Goal: Information Seeking & Learning: Learn about a topic

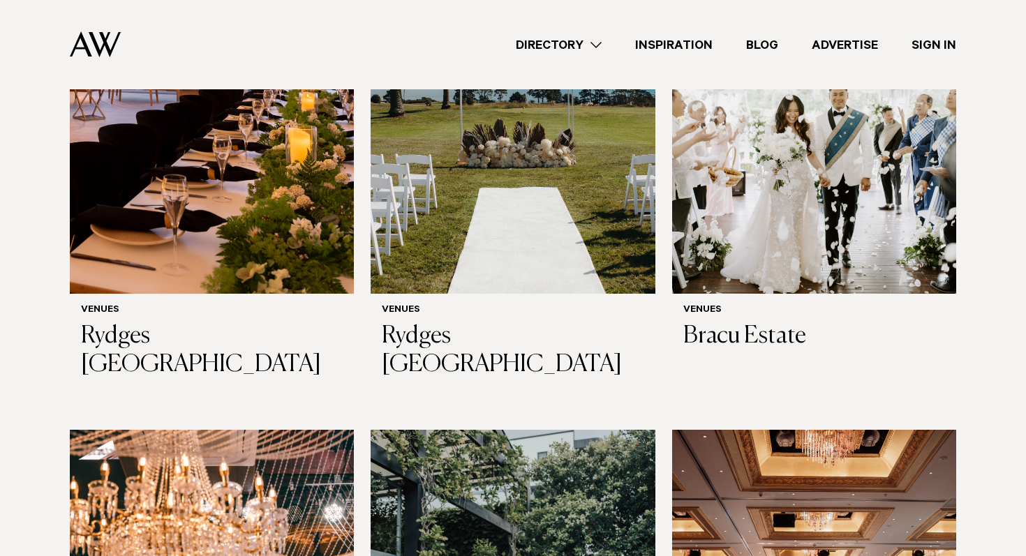
scroll to position [1098, 0]
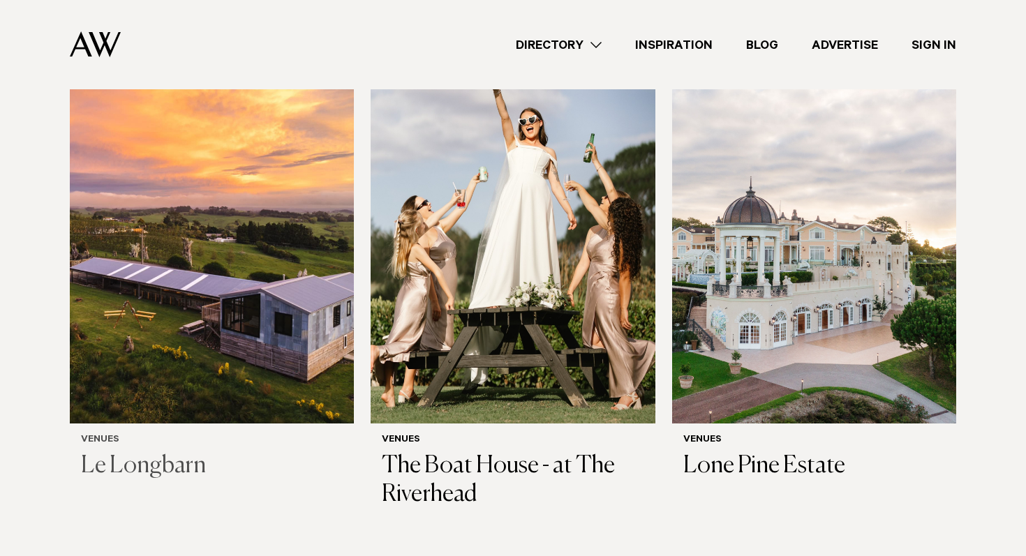
scroll to position [462, 0]
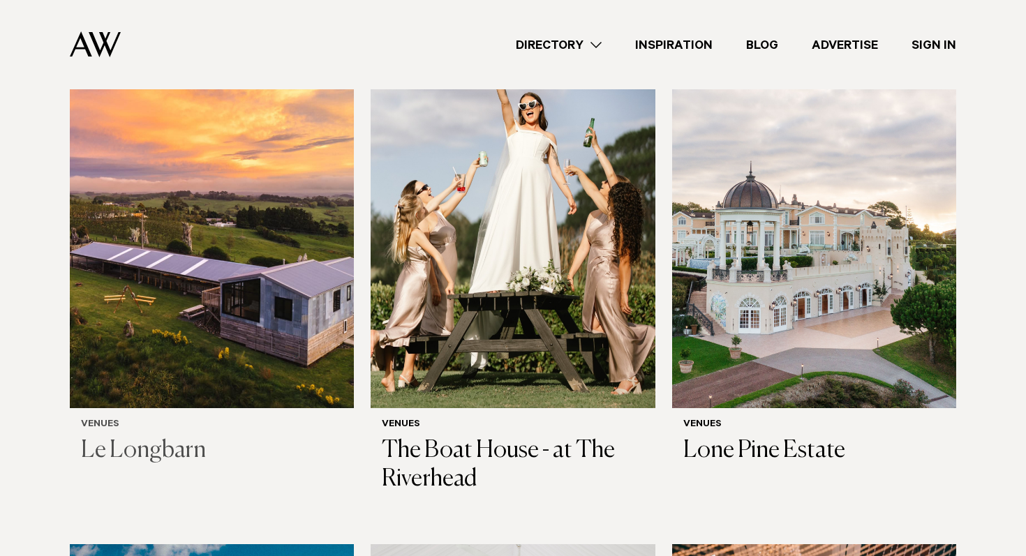
click at [224, 359] on img at bounding box center [212, 217] width 284 height 381
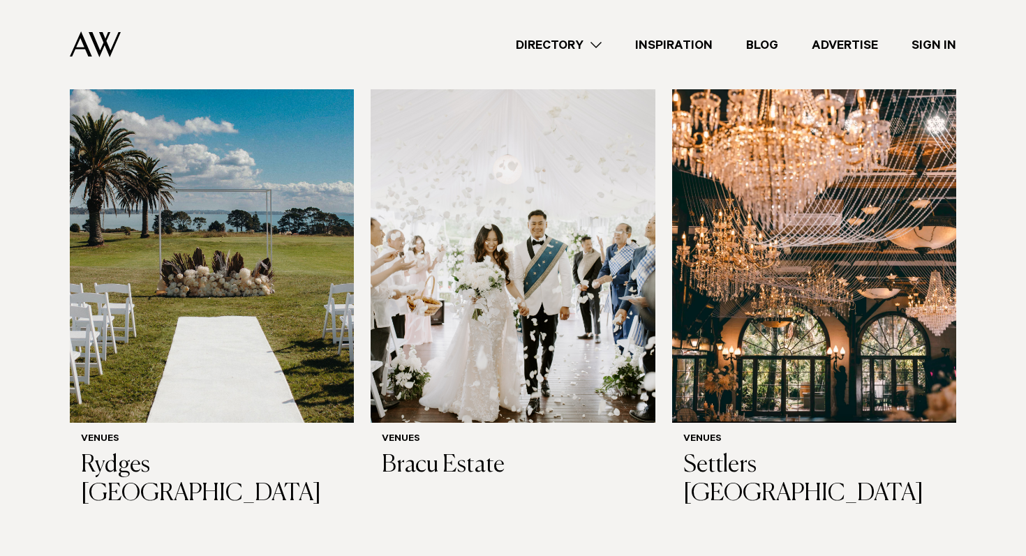
scroll to position [966, 0]
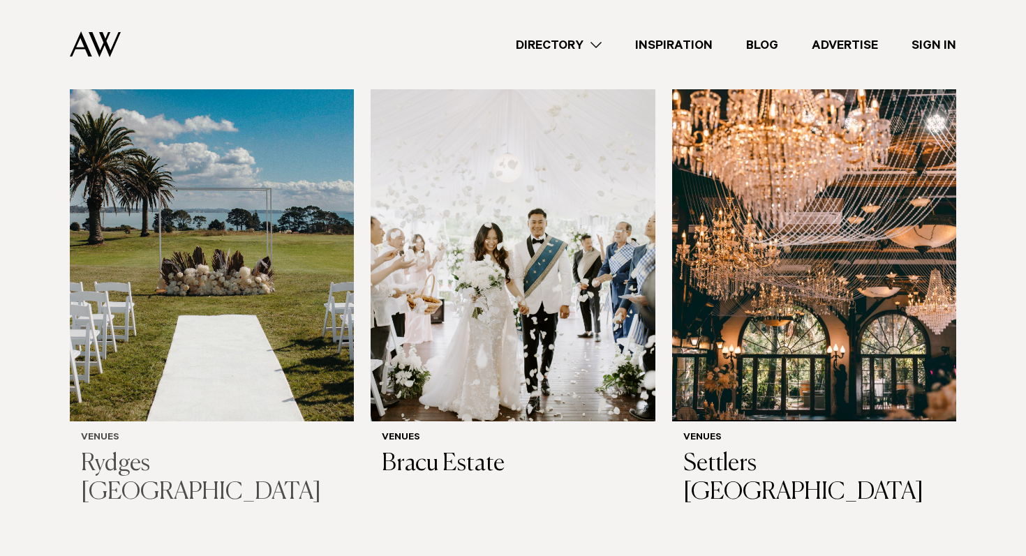
click at [228, 348] on img at bounding box center [212, 230] width 284 height 381
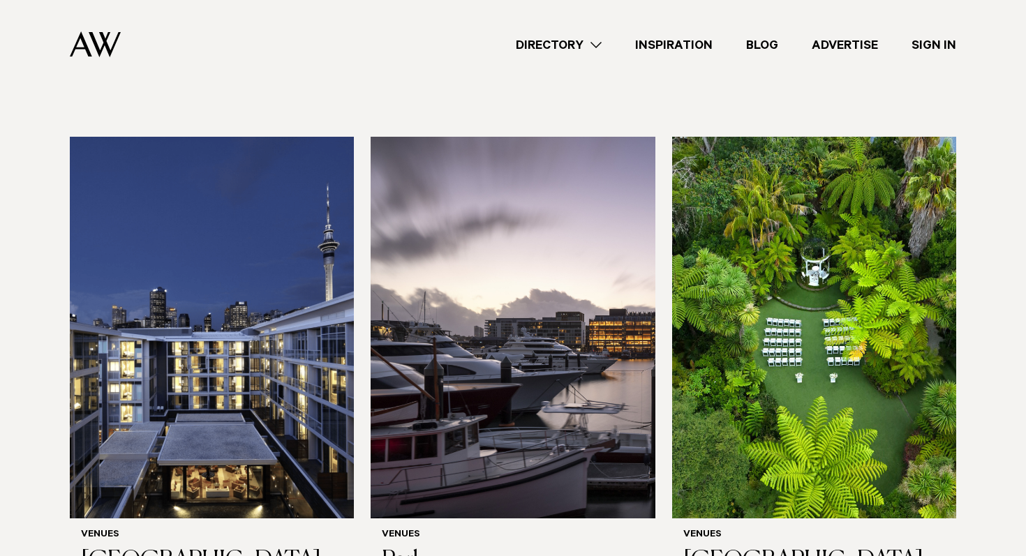
scroll to position [2427, 0]
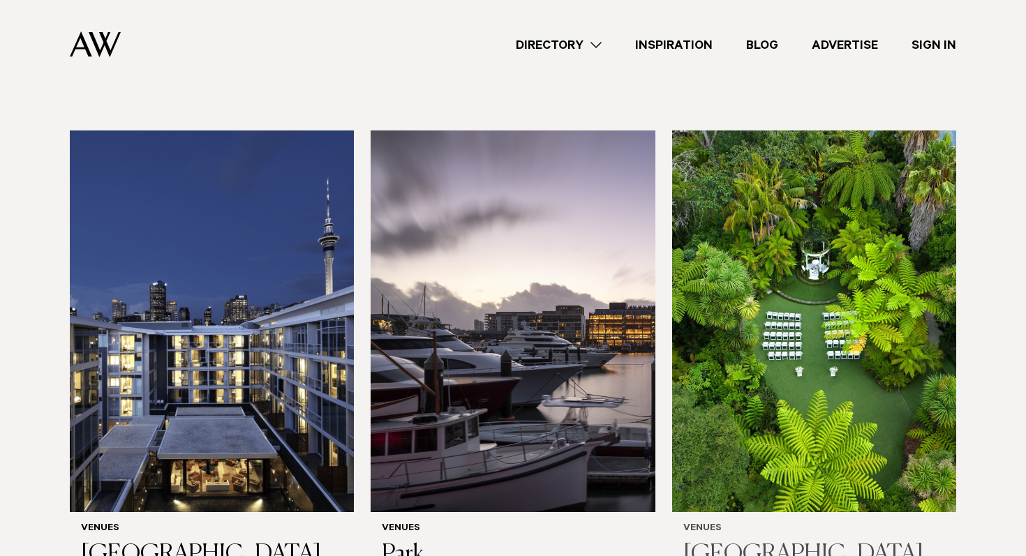
click at [799, 381] on img at bounding box center [814, 321] width 284 height 381
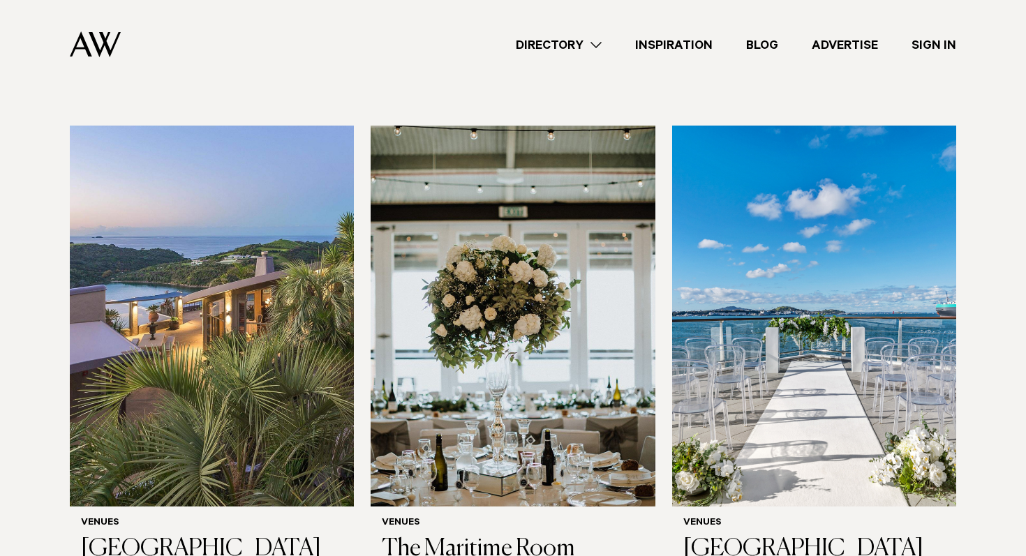
scroll to position [3988, 0]
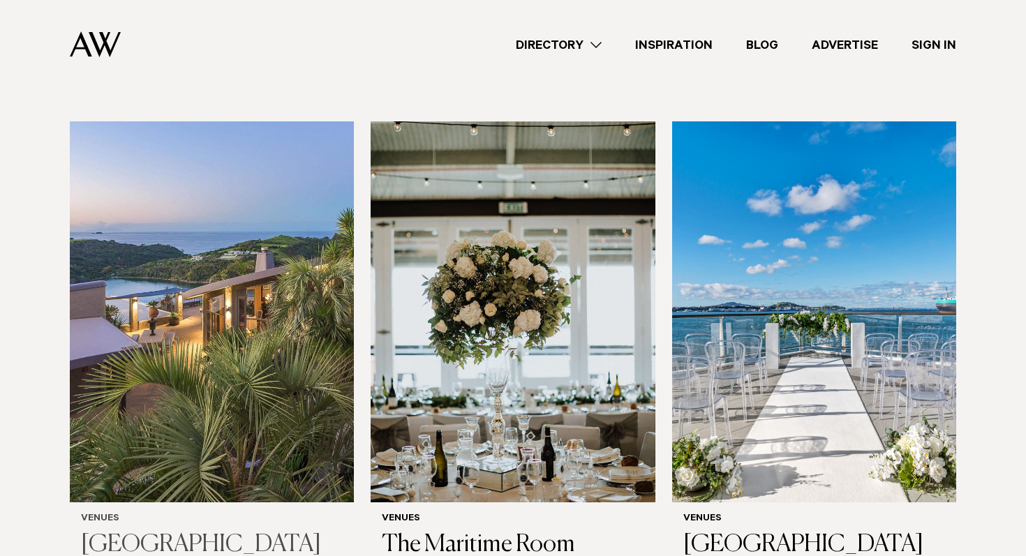
click at [183, 359] on img at bounding box center [212, 311] width 284 height 381
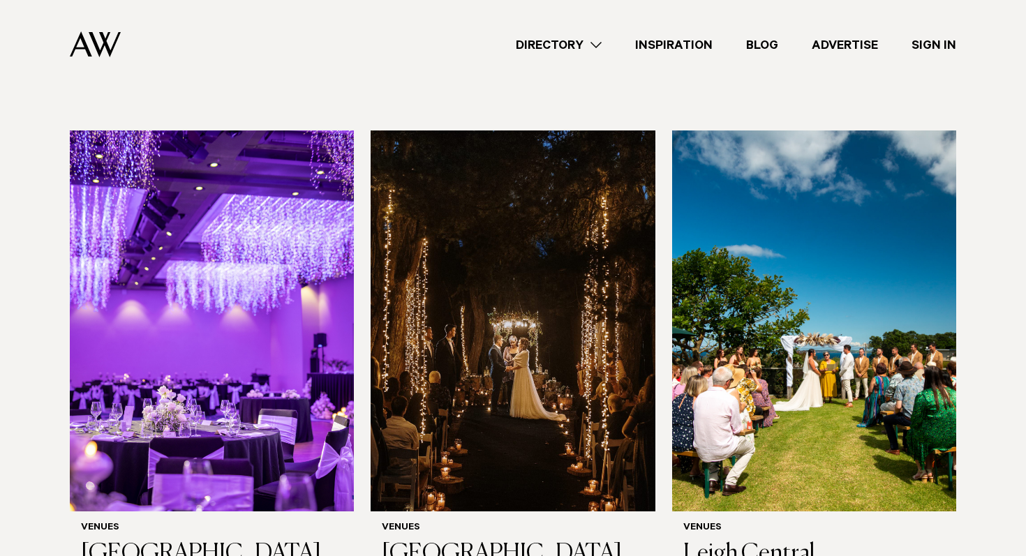
scroll to position [4468, 0]
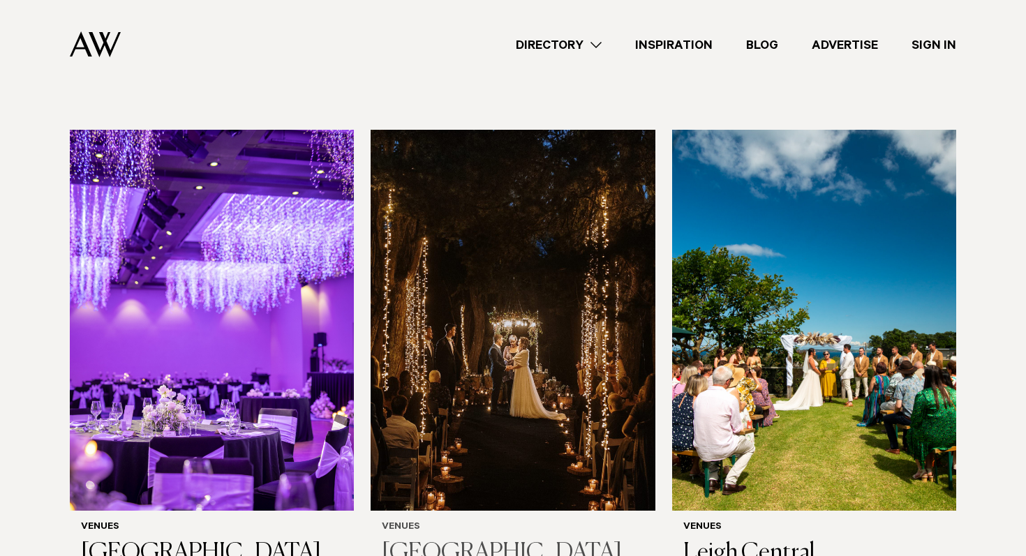
click at [521, 383] on img at bounding box center [513, 320] width 284 height 381
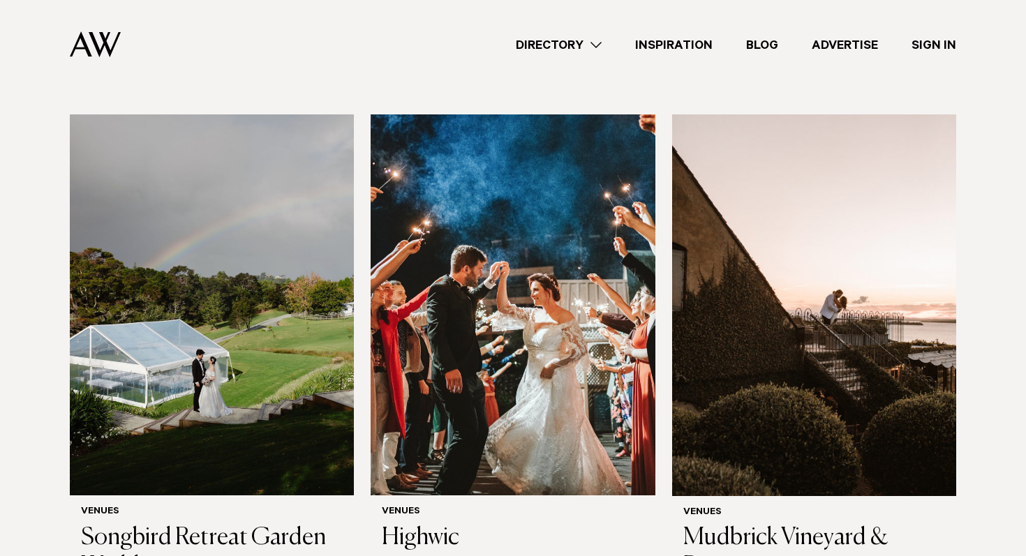
scroll to position [4971, 0]
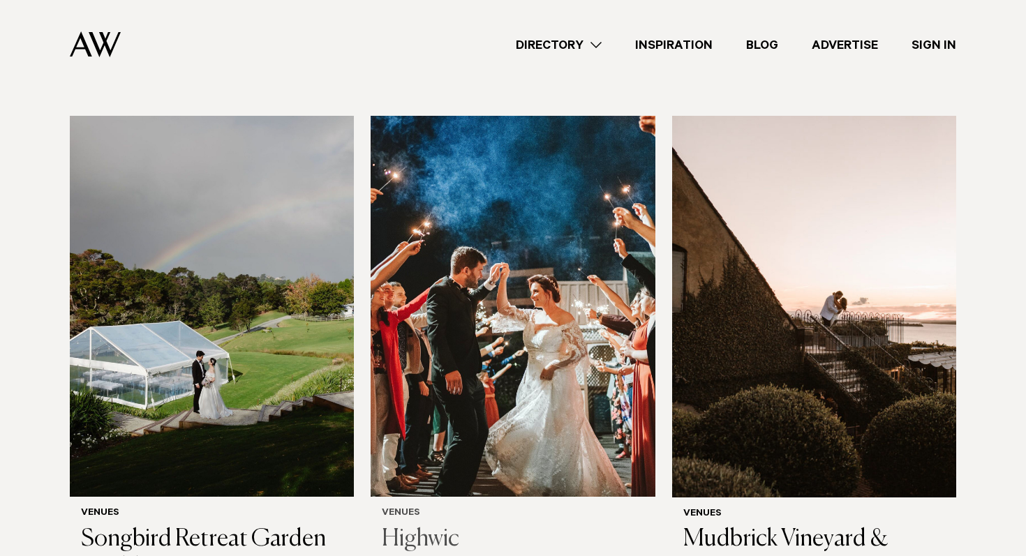
click at [432, 400] on img at bounding box center [513, 306] width 284 height 381
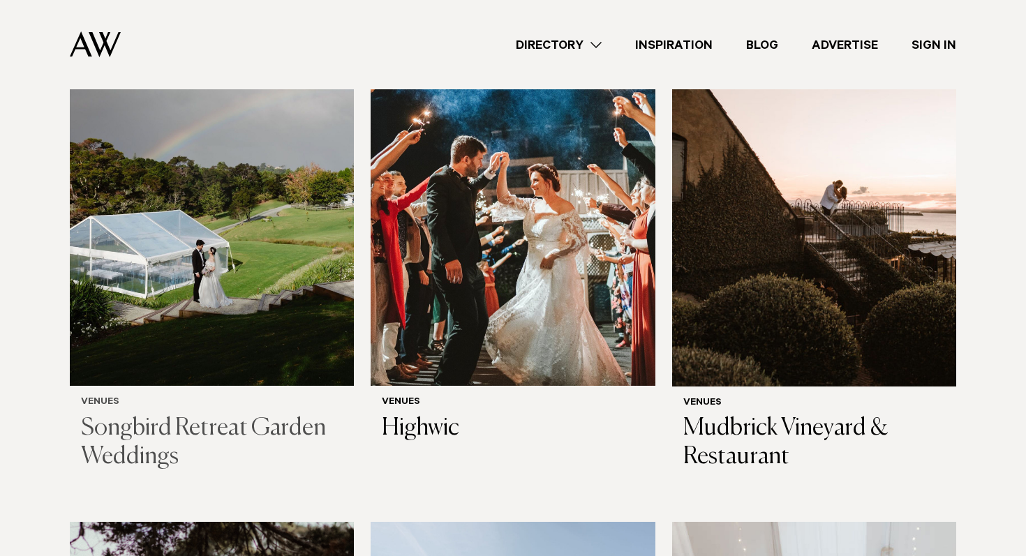
scroll to position [5082, 0]
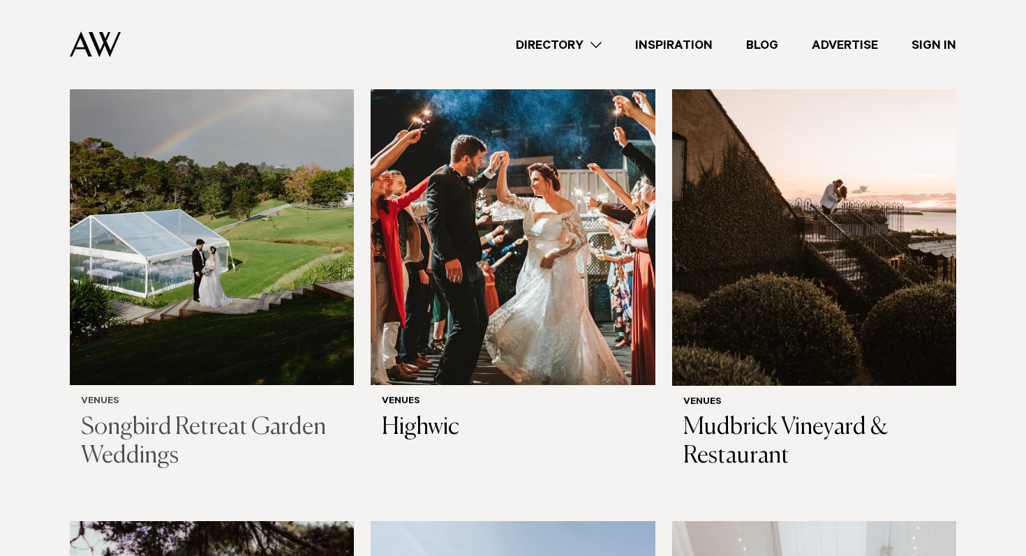
click at [292, 317] on img at bounding box center [212, 194] width 284 height 381
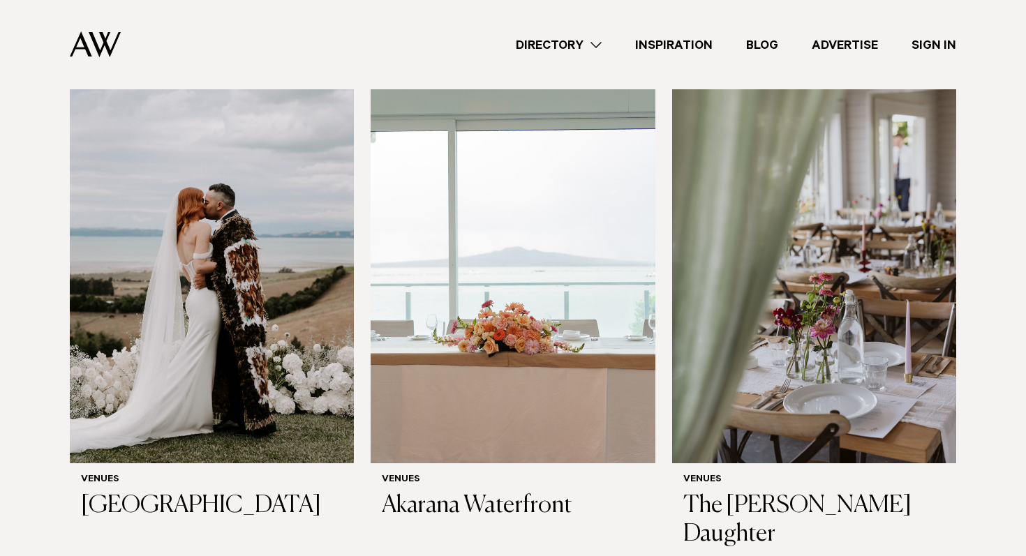
scroll to position [6009, 0]
click at [482, 389] on img at bounding box center [513, 273] width 284 height 381
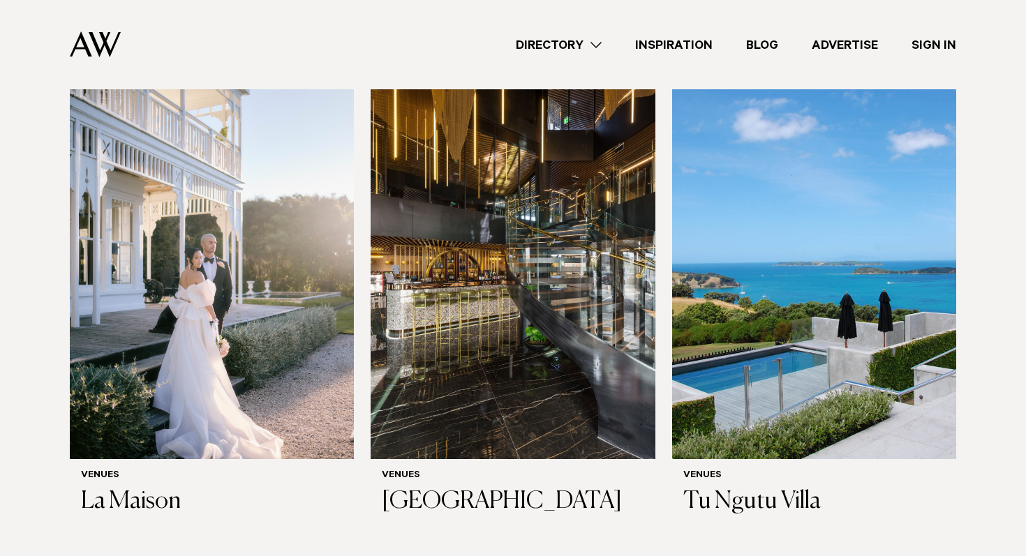
scroll to position [6469, 0]
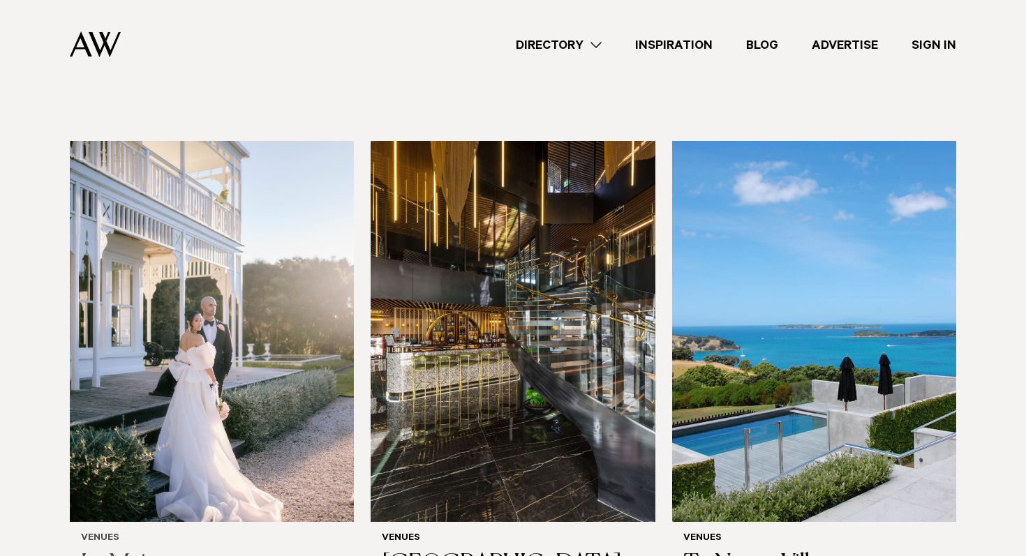
click at [248, 332] on img at bounding box center [212, 331] width 284 height 381
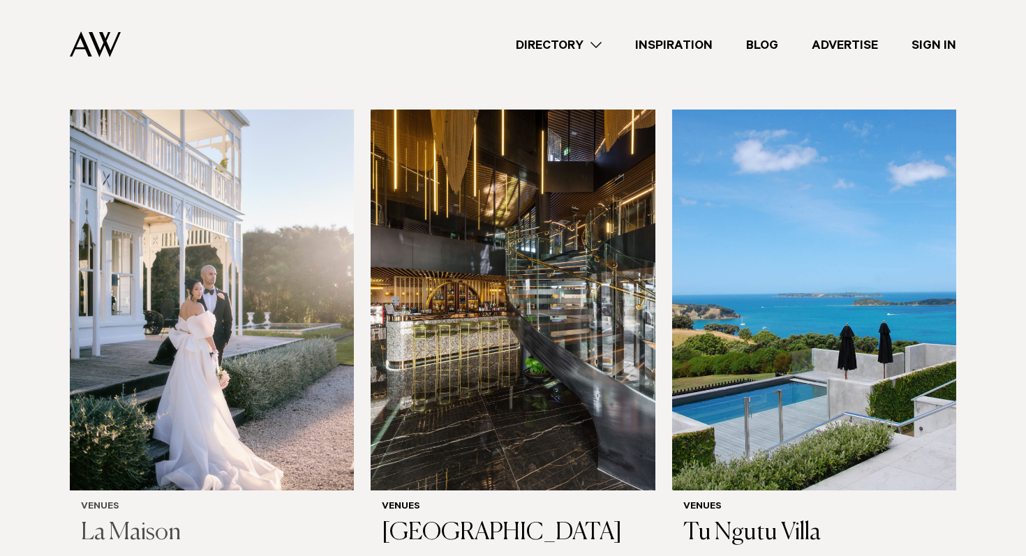
scroll to position [6507, 0]
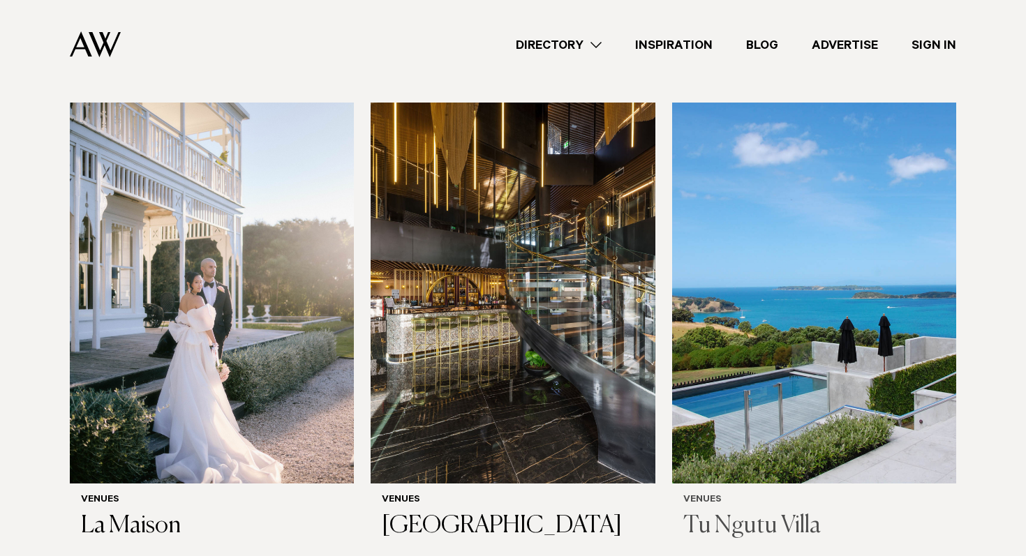
click at [854, 342] on img at bounding box center [814, 293] width 284 height 381
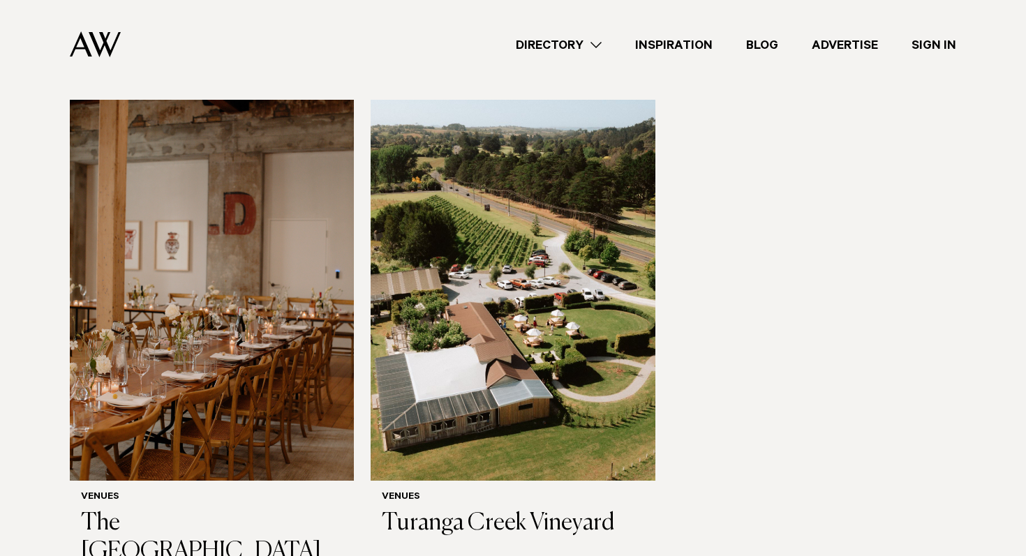
scroll to position [7516, 0]
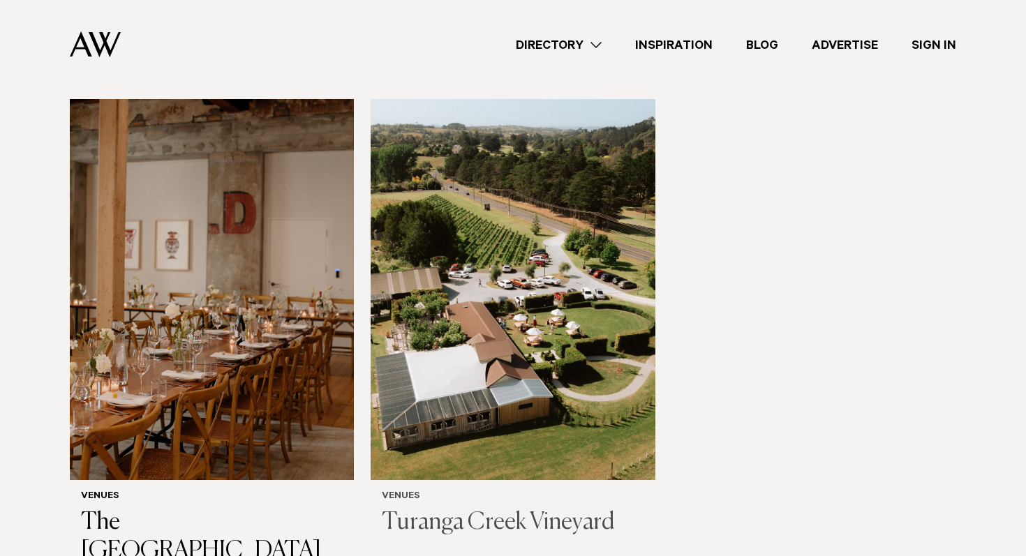
click at [443, 232] on img at bounding box center [513, 289] width 284 height 381
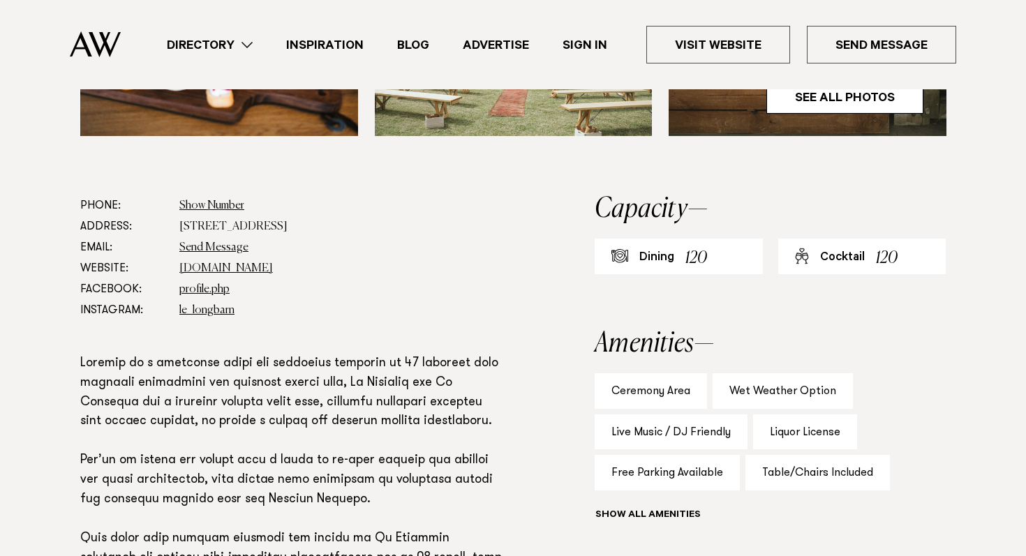
scroll to position [695, 0]
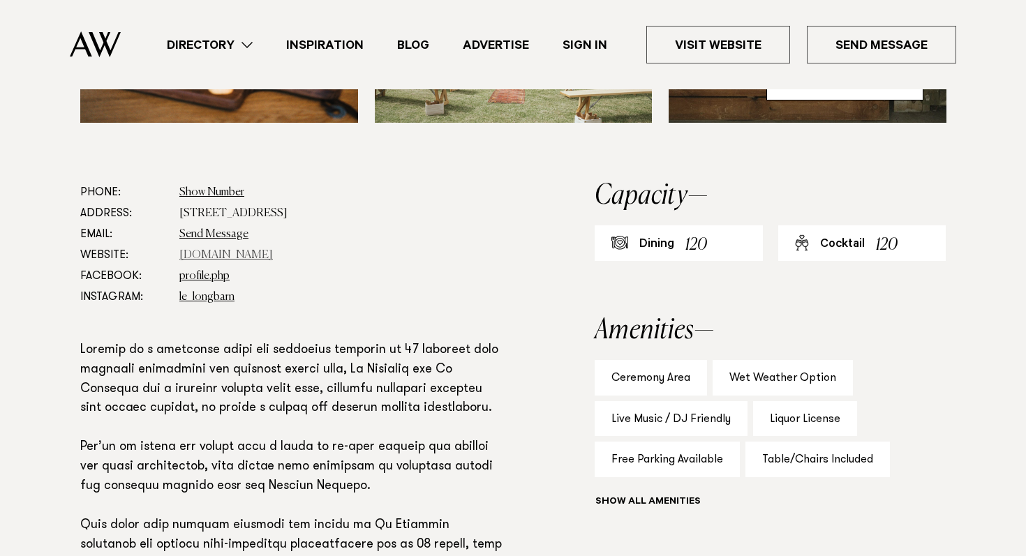
click at [262, 258] on link "www.lewoolshed.co.nz" at bounding box center [226, 255] width 94 height 11
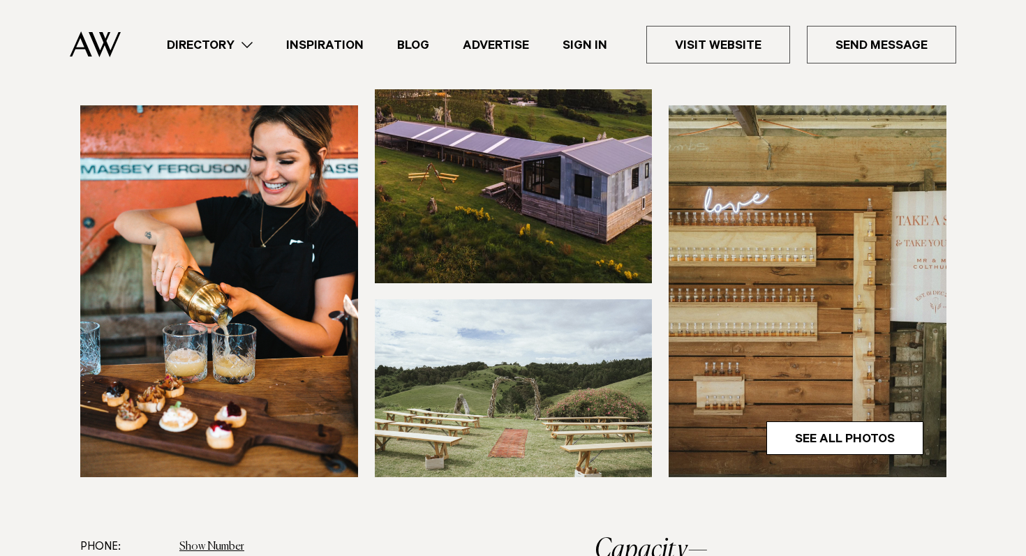
scroll to position [339, 0]
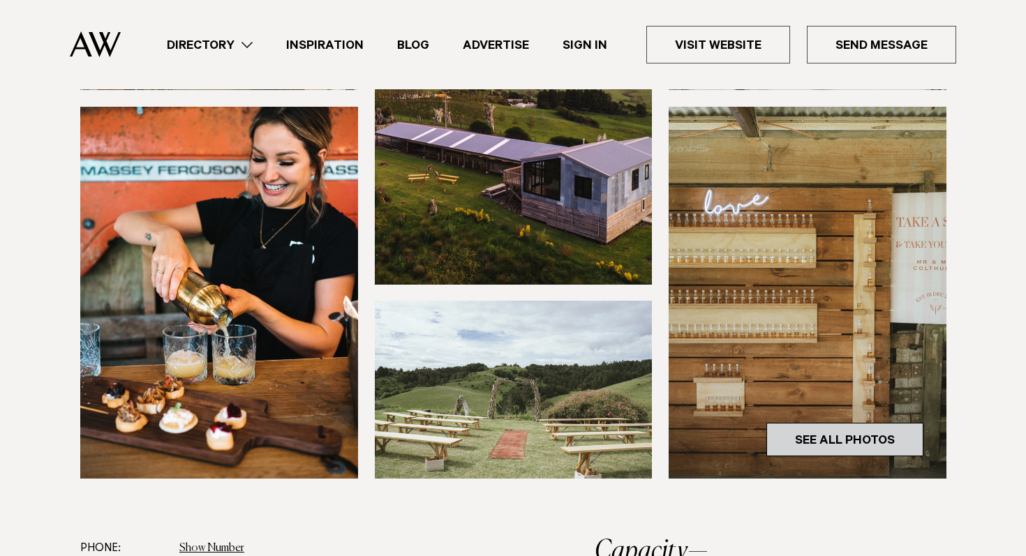
click at [789, 441] on link "See All Photos" at bounding box center [844, 440] width 157 height 34
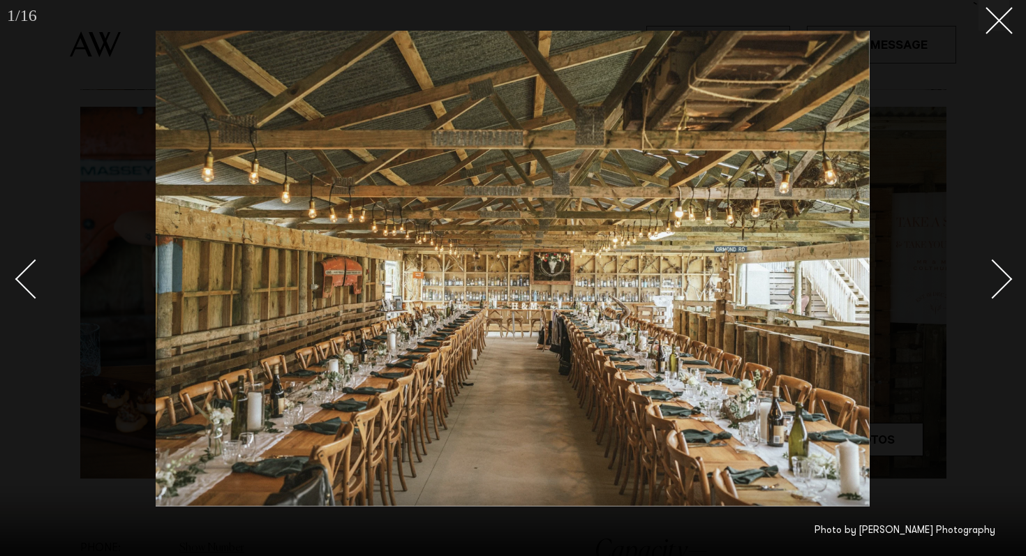
click at [984, 287] on div "Next slide" at bounding box center [993, 279] width 40 height 40
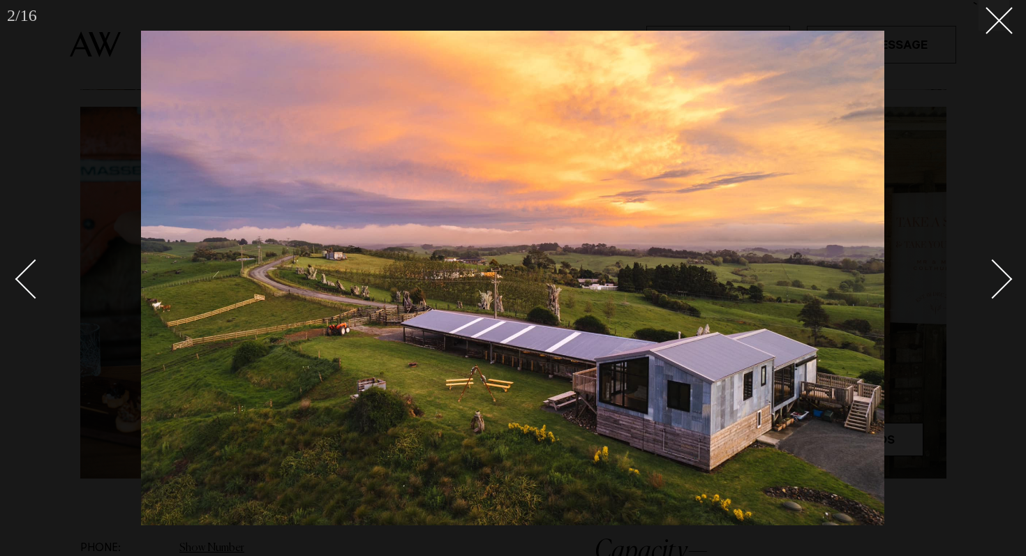
click at [984, 287] on div "Next slide" at bounding box center [993, 279] width 40 height 40
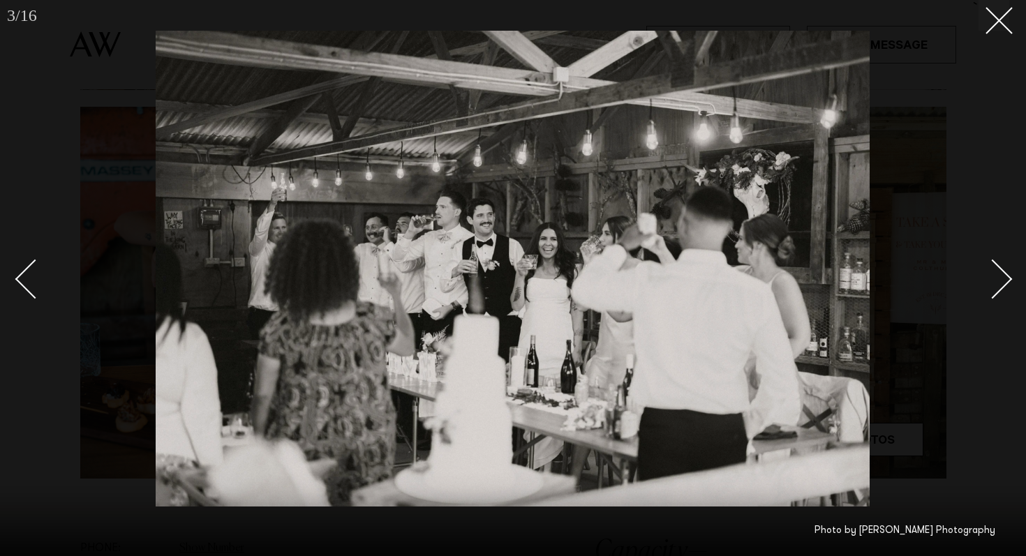
click at [984, 287] on div "Next slide" at bounding box center [993, 279] width 40 height 40
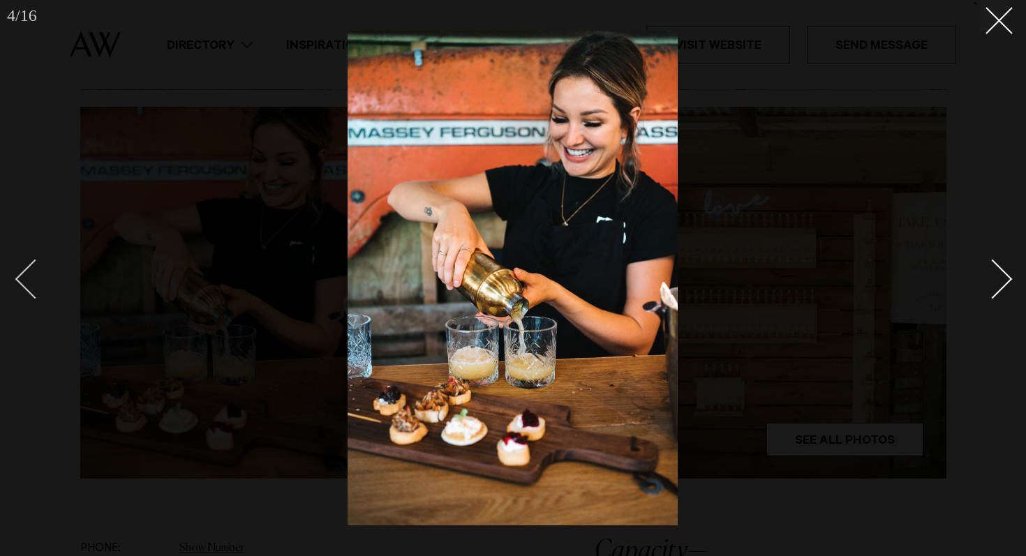
click at [35, 273] on div "Previous slide" at bounding box center [35, 279] width 40 height 40
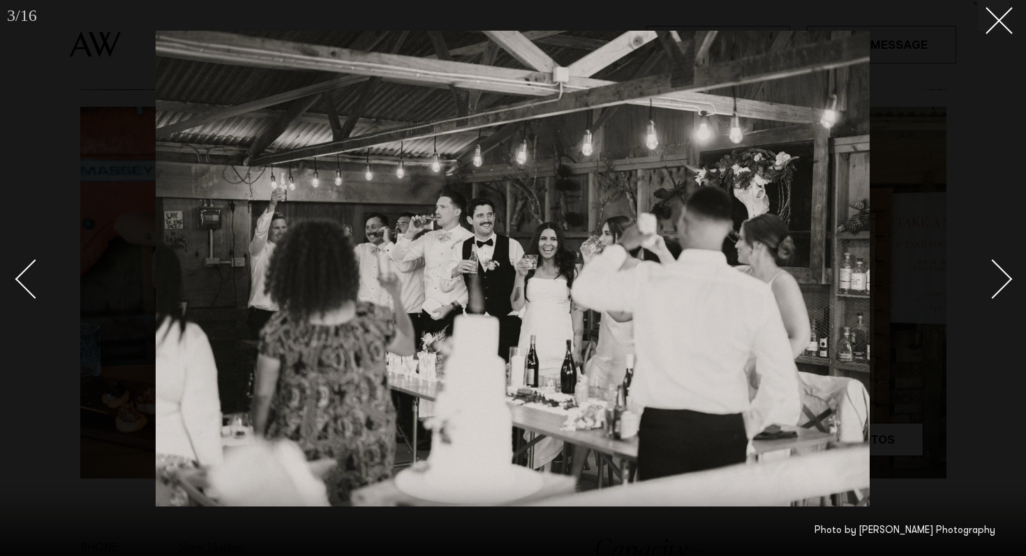
click at [1009, 303] on div at bounding box center [513, 278] width 1026 height 556
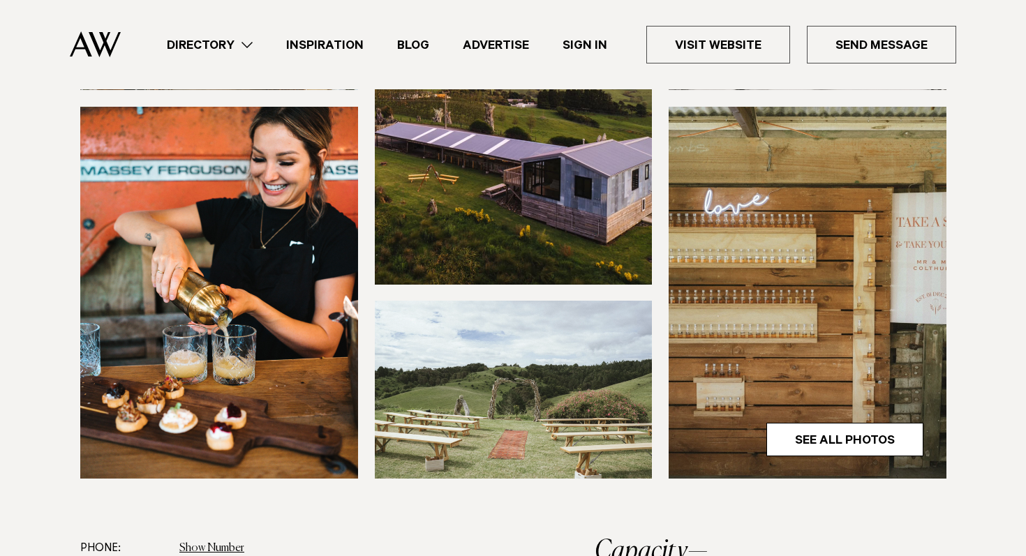
click at [1009, 303] on section at bounding box center [513, 225] width 1026 height 626
click at [824, 456] on link "See All Photos" at bounding box center [844, 440] width 157 height 34
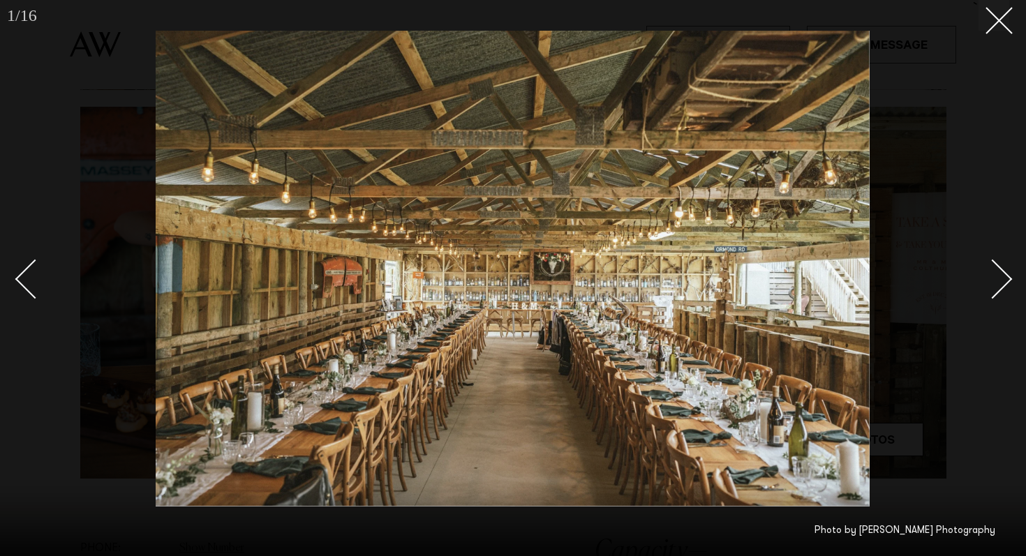
click at [982, 279] on div "Next slide" at bounding box center [993, 279] width 40 height 40
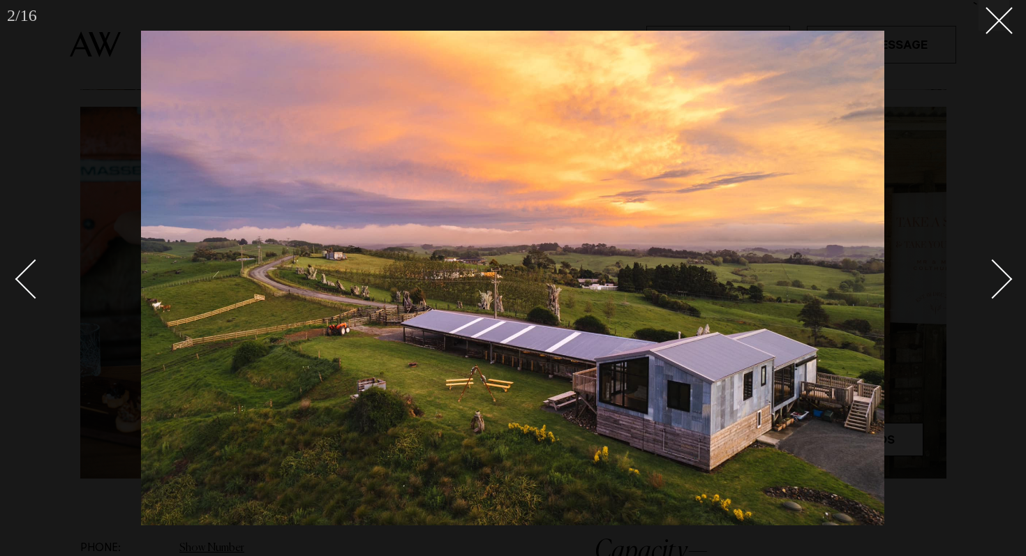
click at [982, 279] on div "Next slide" at bounding box center [993, 279] width 40 height 40
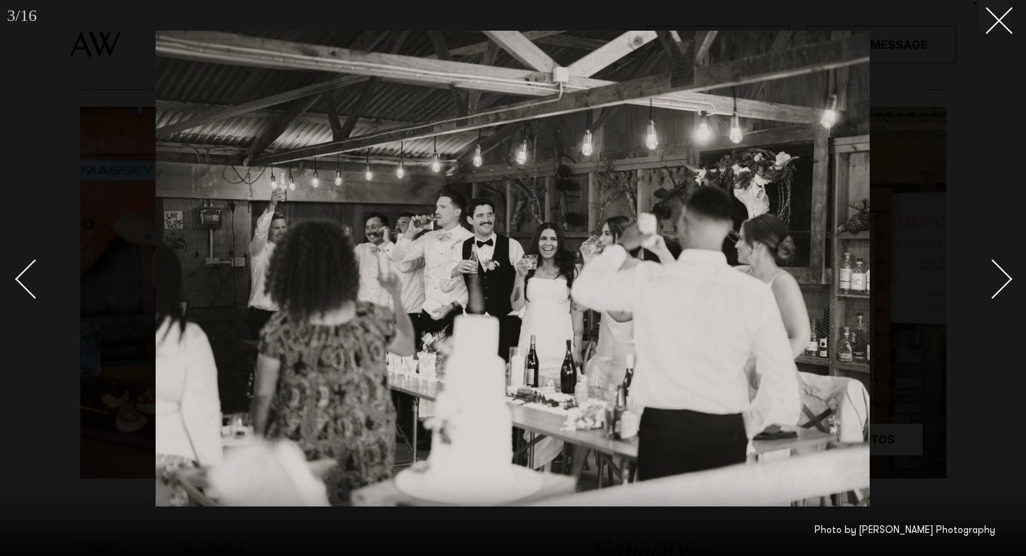
click at [982, 279] on div "Next slide" at bounding box center [993, 279] width 40 height 40
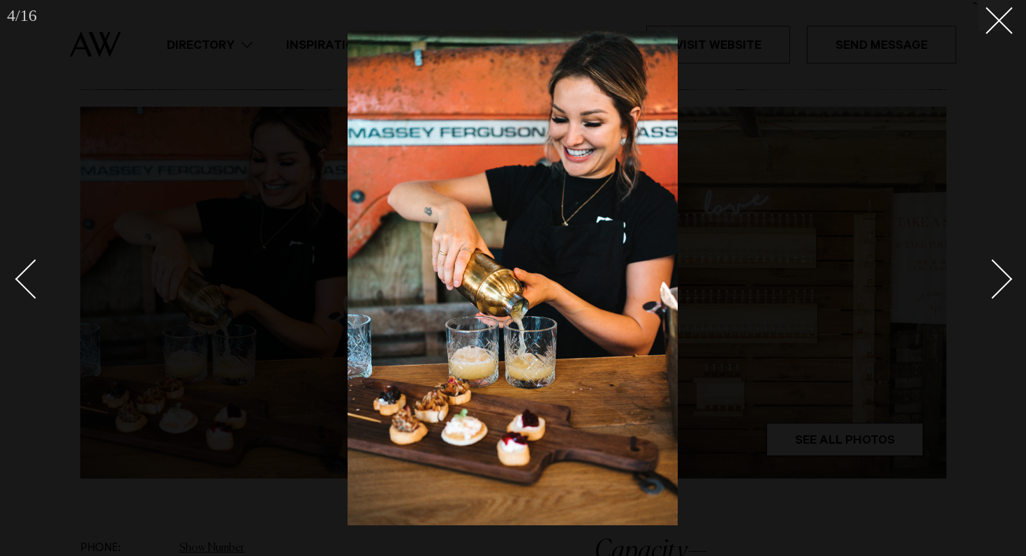
click at [982, 279] on div "Next slide" at bounding box center [993, 279] width 40 height 40
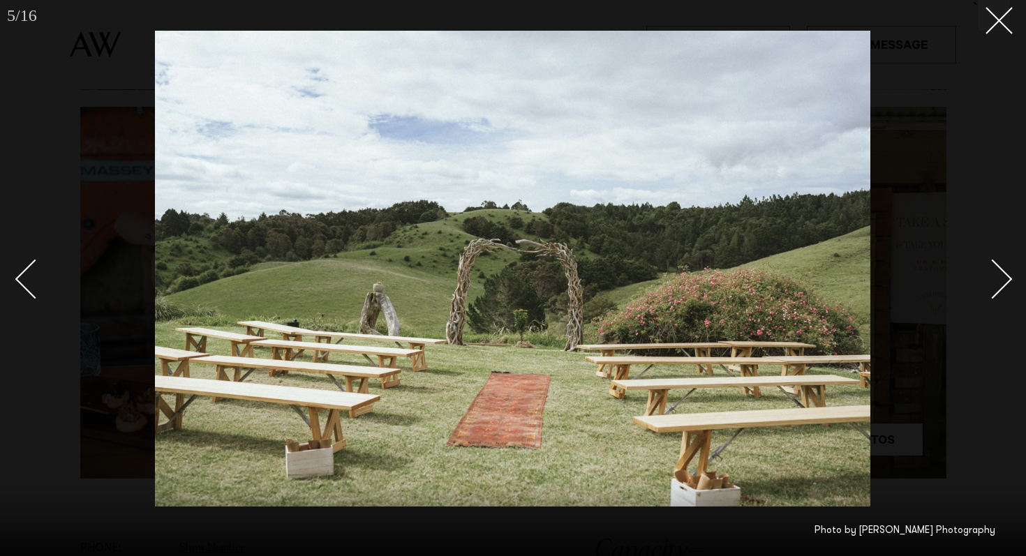
click at [982, 279] on div "Next slide" at bounding box center [993, 279] width 40 height 40
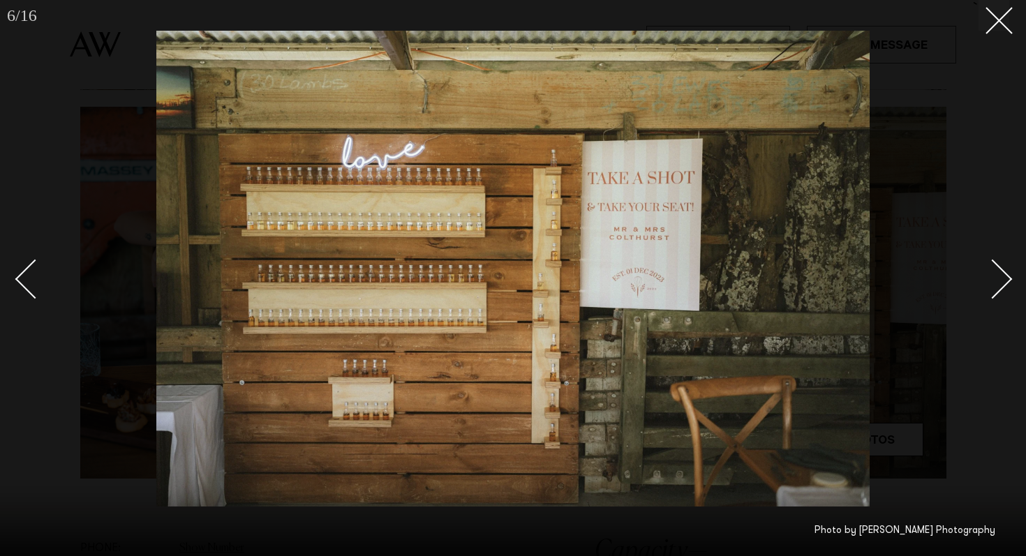
click at [982, 279] on div "Next slide" at bounding box center [993, 279] width 40 height 40
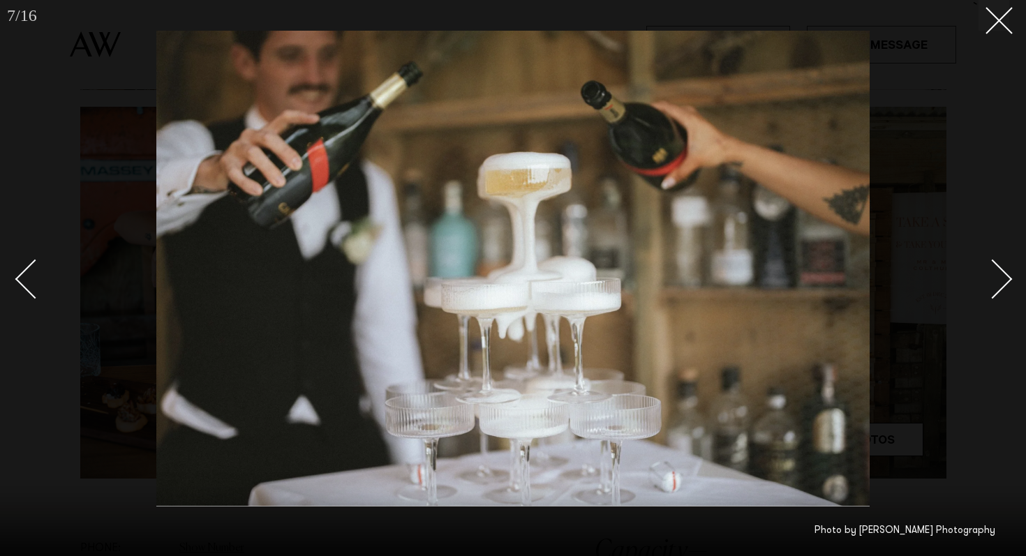
click at [982, 279] on div "Next slide" at bounding box center [993, 279] width 40 height 40
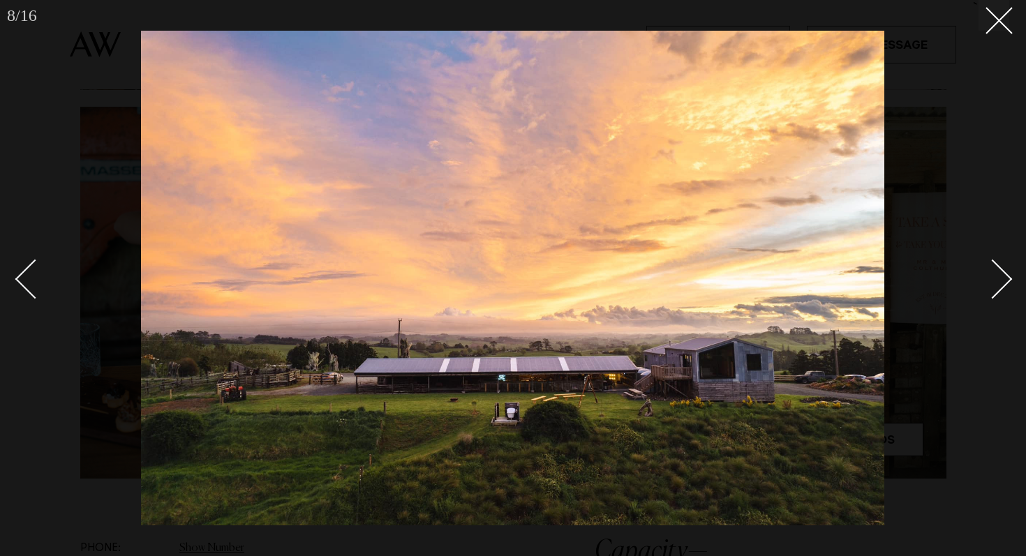
click at [982, 279] on div "Next slide" at bounding box center [993, 279] width 40 height 40
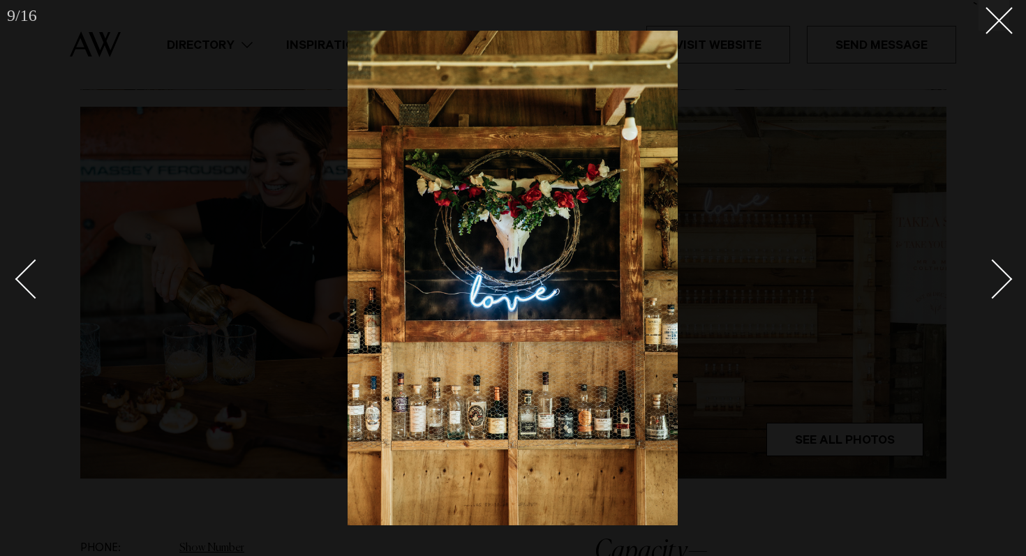
click at [993, 282] on div "Next slide" at bounding box center [993, 279] width 40 height 40
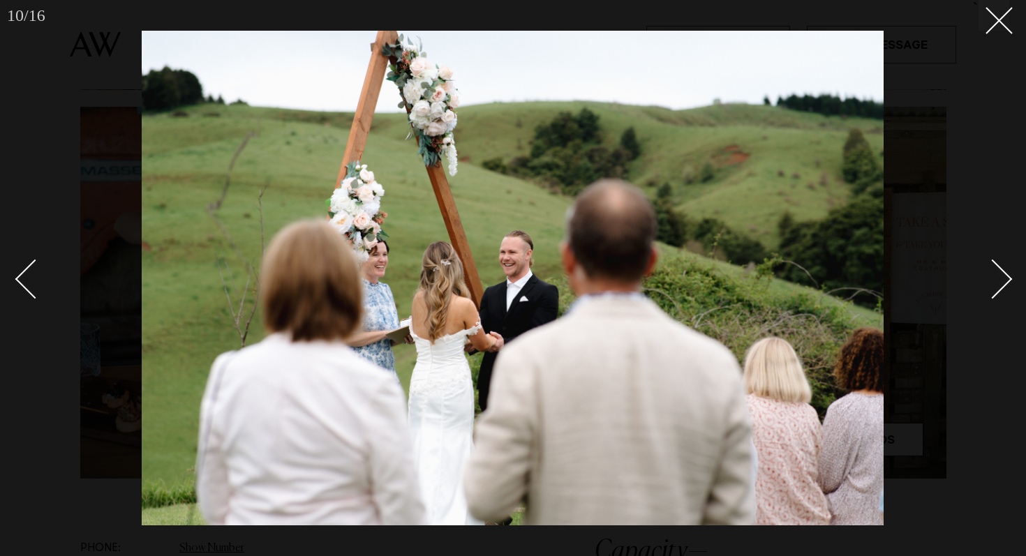
click at [993, 282] on div "Next slide" at bounding box center [993, 279] width 40 height 40
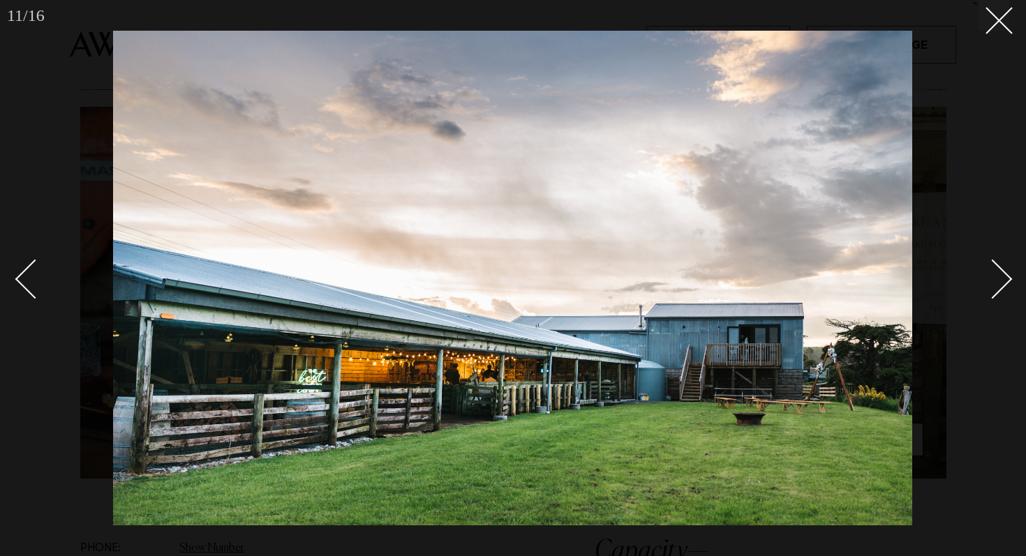
click at [993, 282] on div "Next slide" at bounding box center [993, 279] width 40 height 40
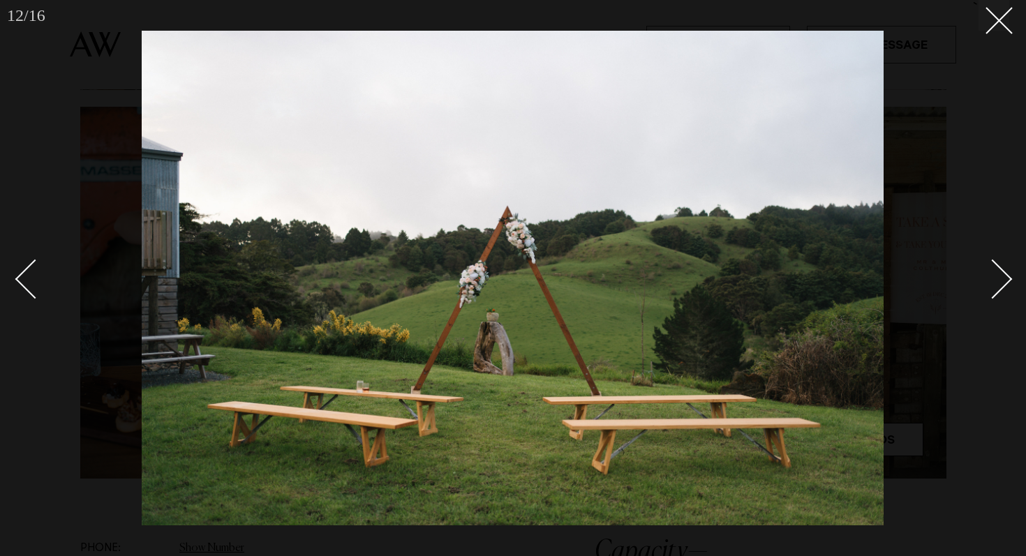
click at [993, 282] on div "Next slide" at bounding box center [993, 279] width 40 height 40
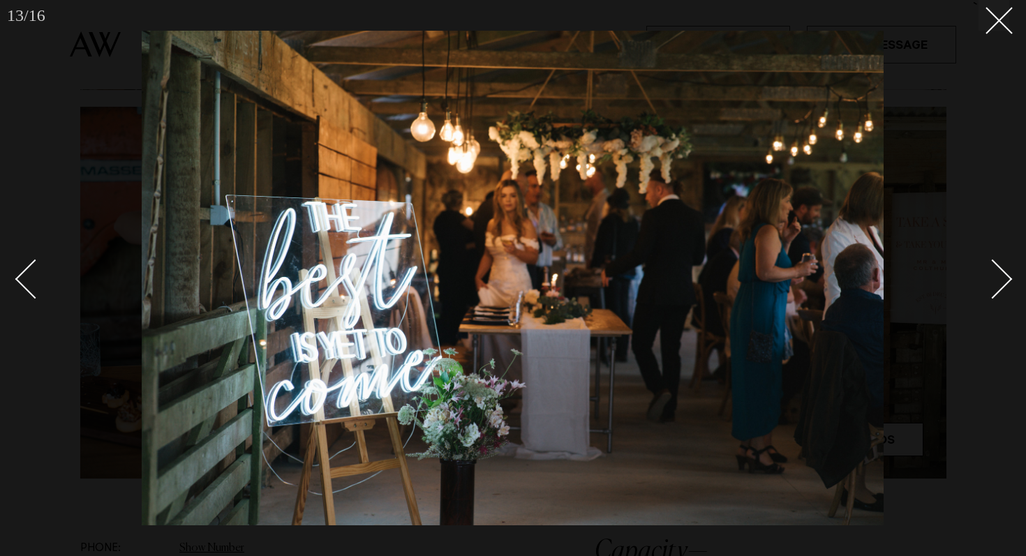
click at [993, 282] on div "Next slide" at bounding box center [993, 279] width 40 height 40
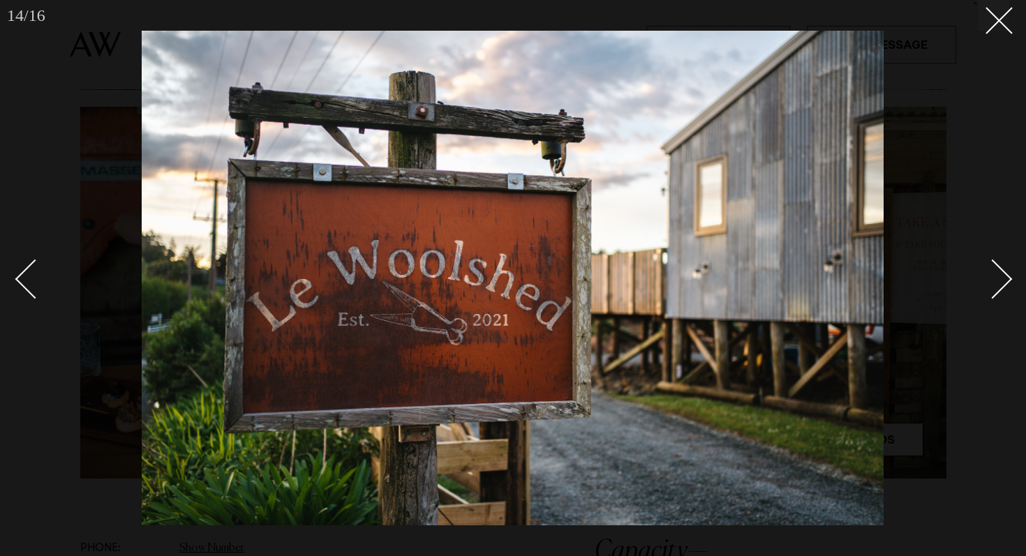
click at [993, 282] on div "Next slide" at bounding box center [993, 279] width 40 height 40
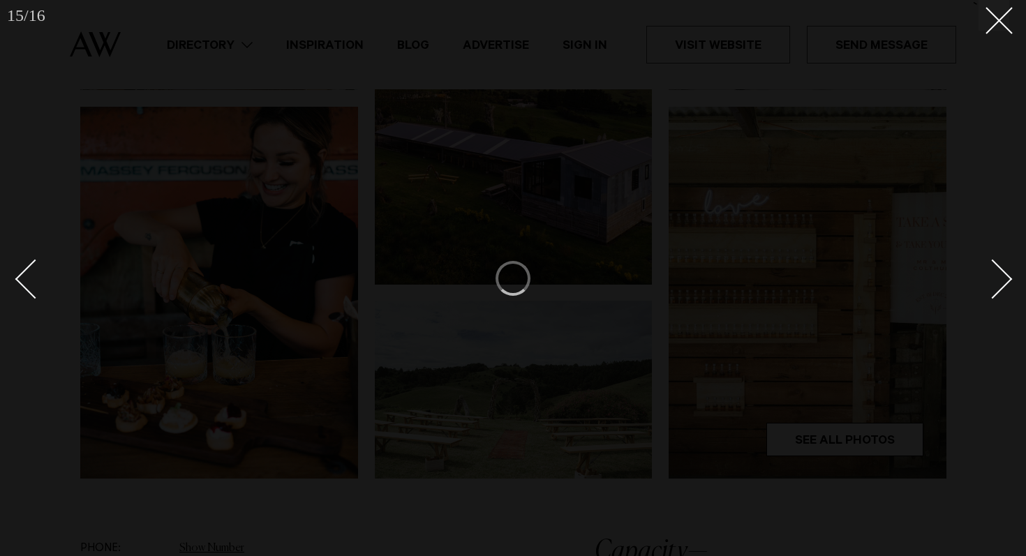
click at [1017, 10] on div at bounding box center [513, 278] width 1026 height 556
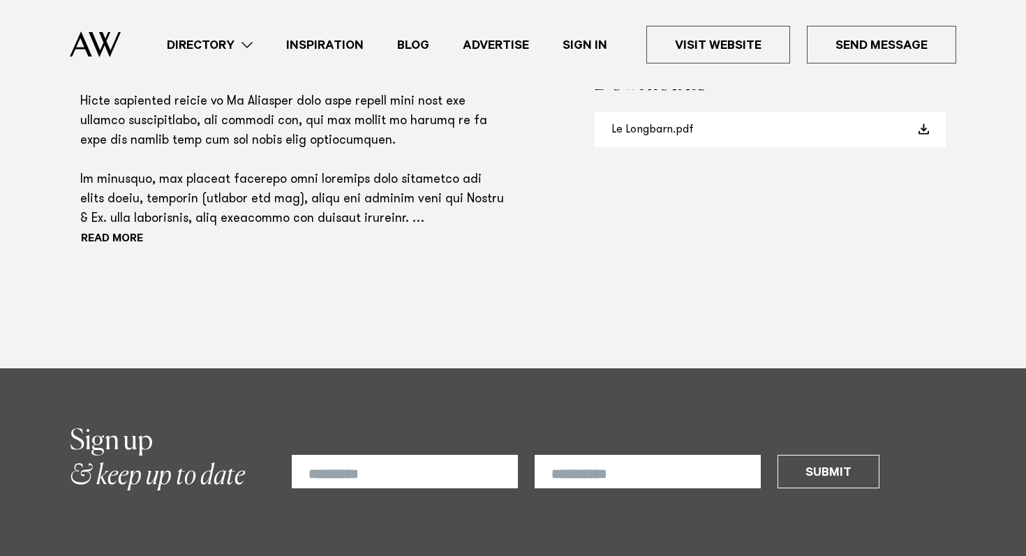
scroll to position [995, 0]
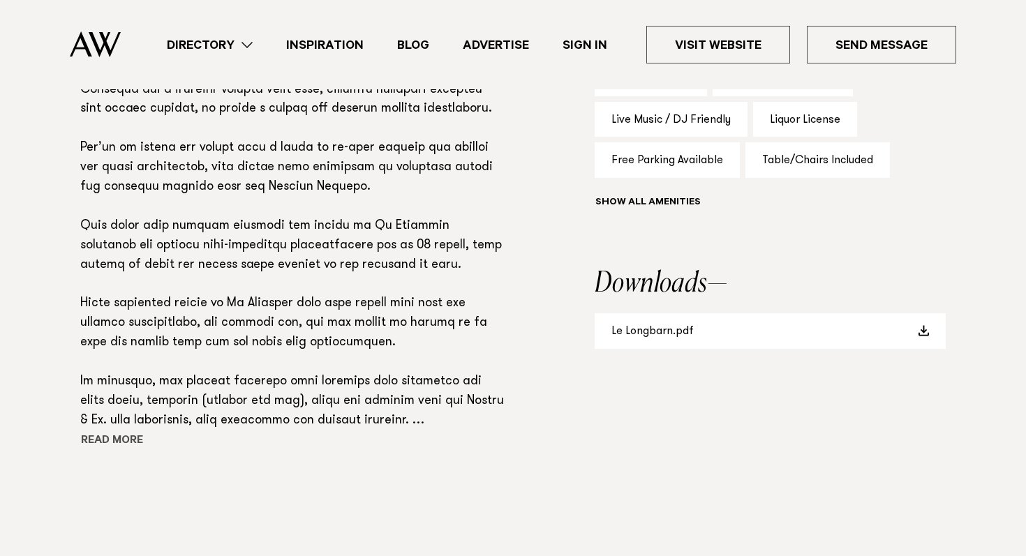
click at [121, 436] on button "Read more" at bounding box center [143, 441] width 126 height 21
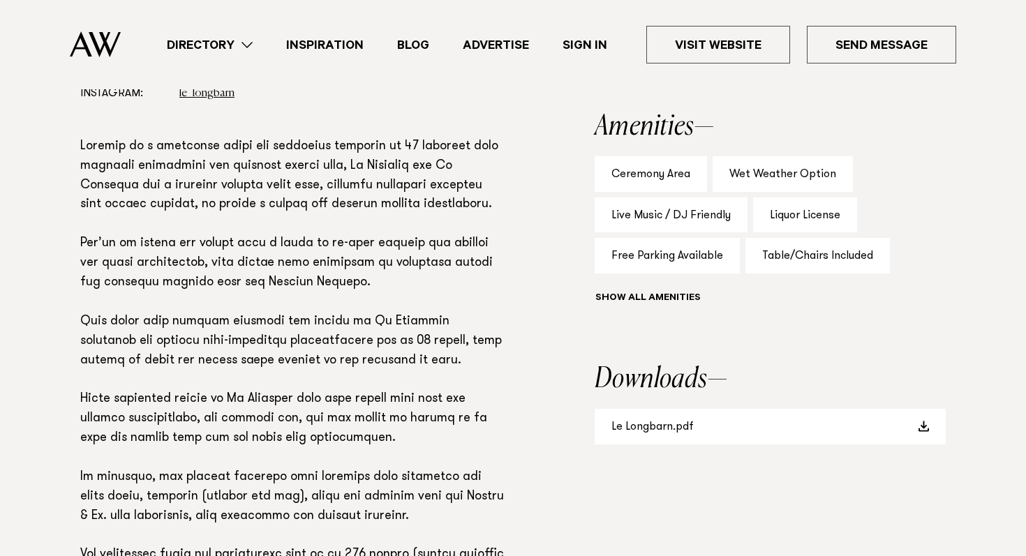
scroll to position [819, 0]
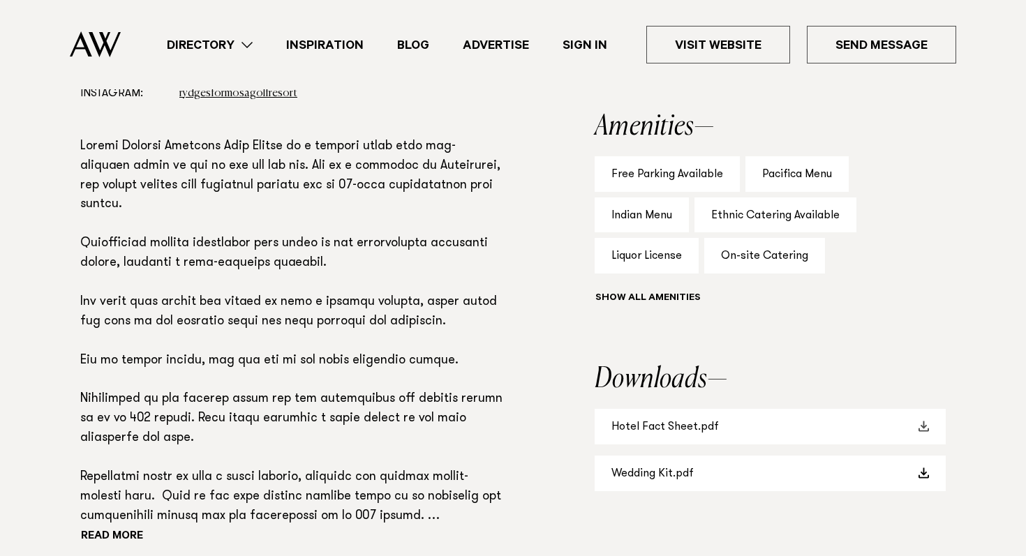
scroll to position [954, 0]
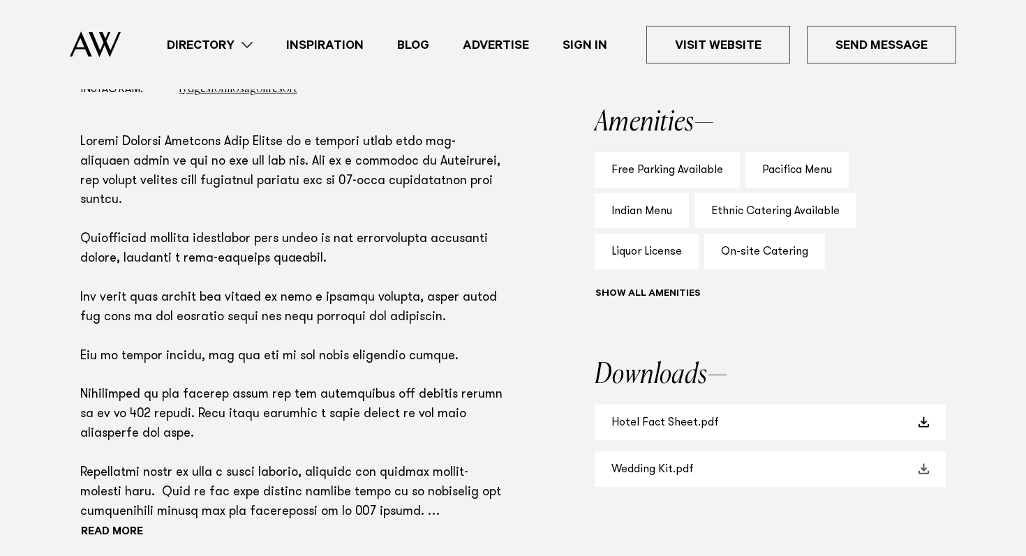
click at [729, 466] on link "Wedding Kit.pdf" at bounding box center [770, 470] width 351 height 36
click at [678, 434] on link "Hotel Fact Sheet.pdf" at bounding box center [770, 423] width 351 height 36
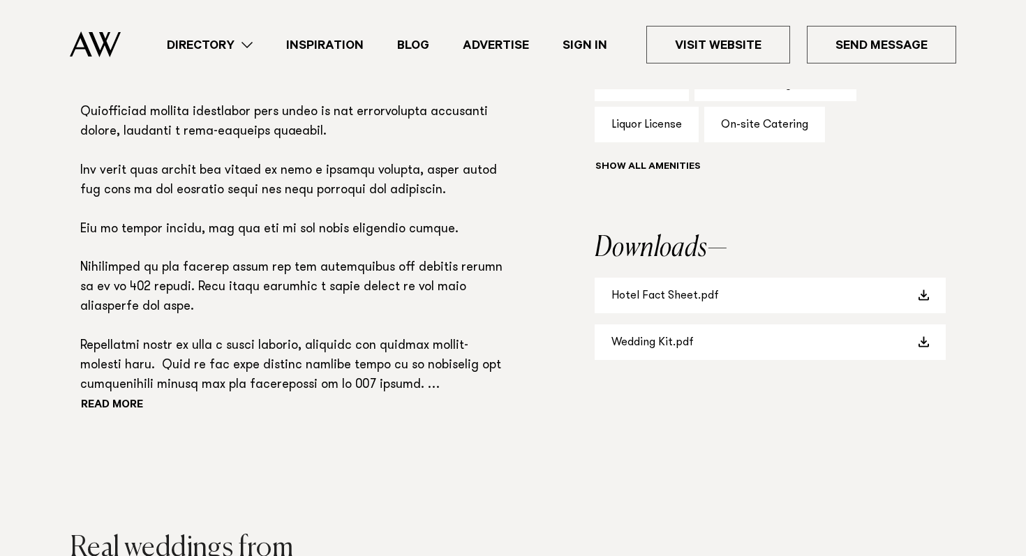
scroll to position [1108, 0]
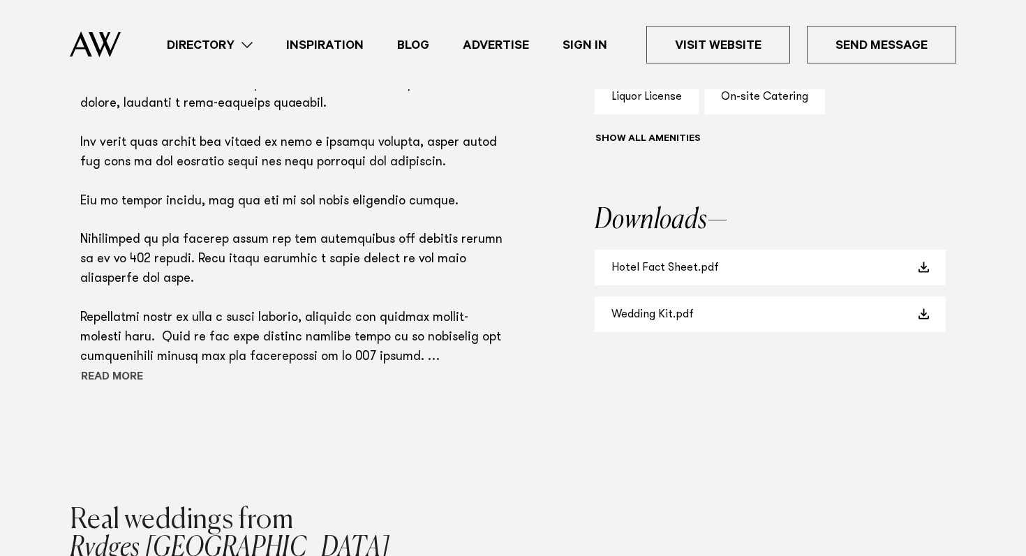
click at [117, 378] on button "Read more" at bounding box center [143, 378] width 126 height 21
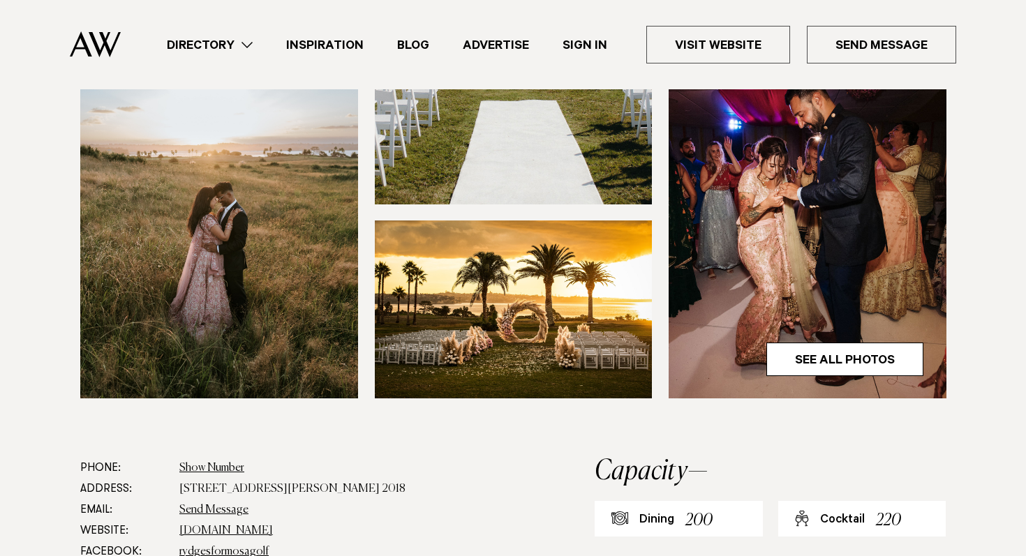
scroll to position [312, 0]
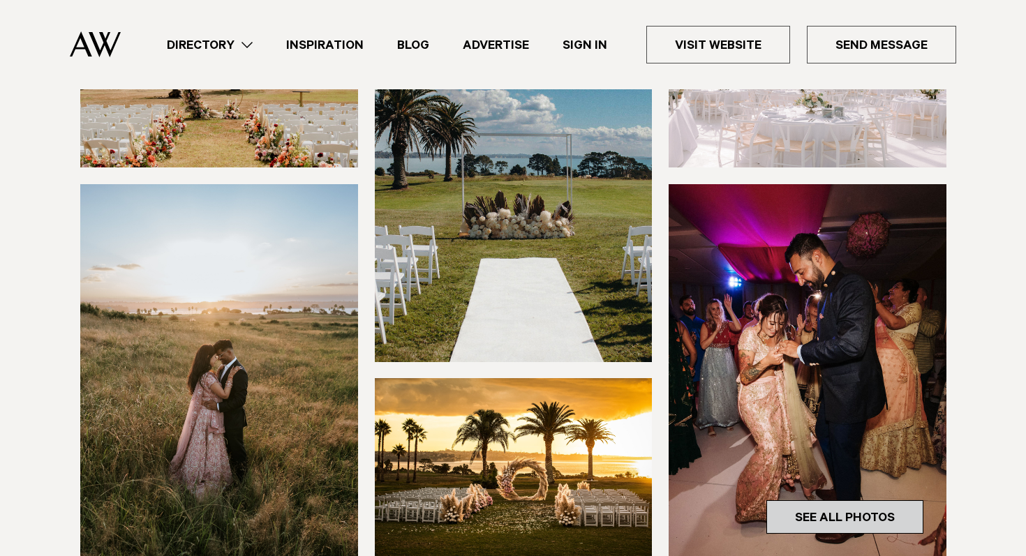
click at [802, 519] on link "See All Photos" at bounding box center [844, 517] width 157 height 34
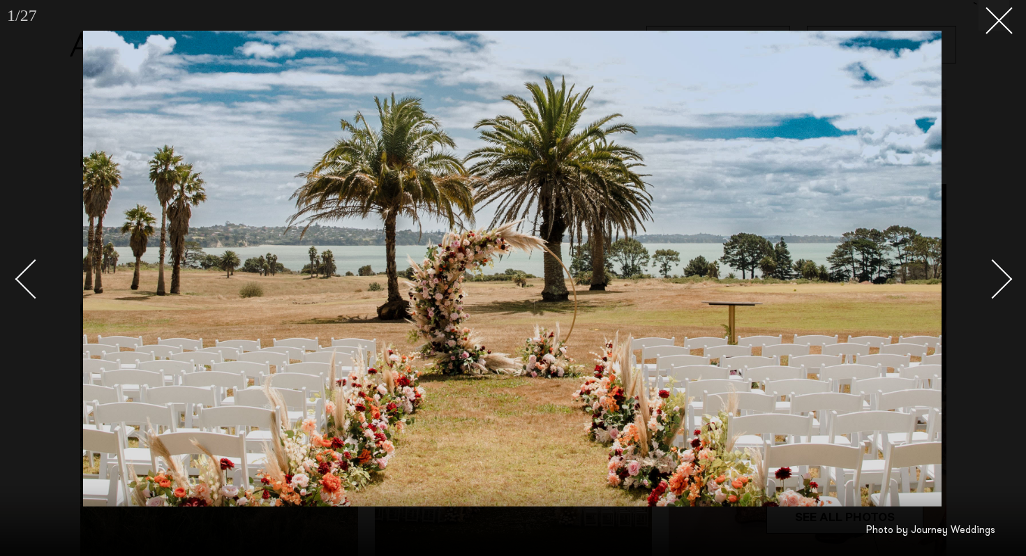
click at [1001, 292] on link at bounding box center [985, 279] width 49 height 70
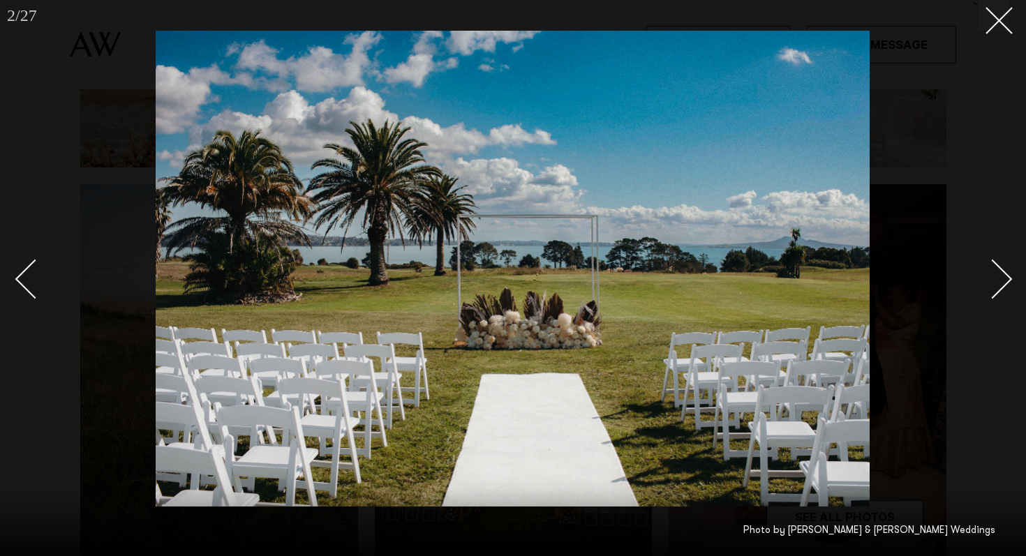
click at [1001, 292] on link at bounding box center [985, 279] width 49 height 70
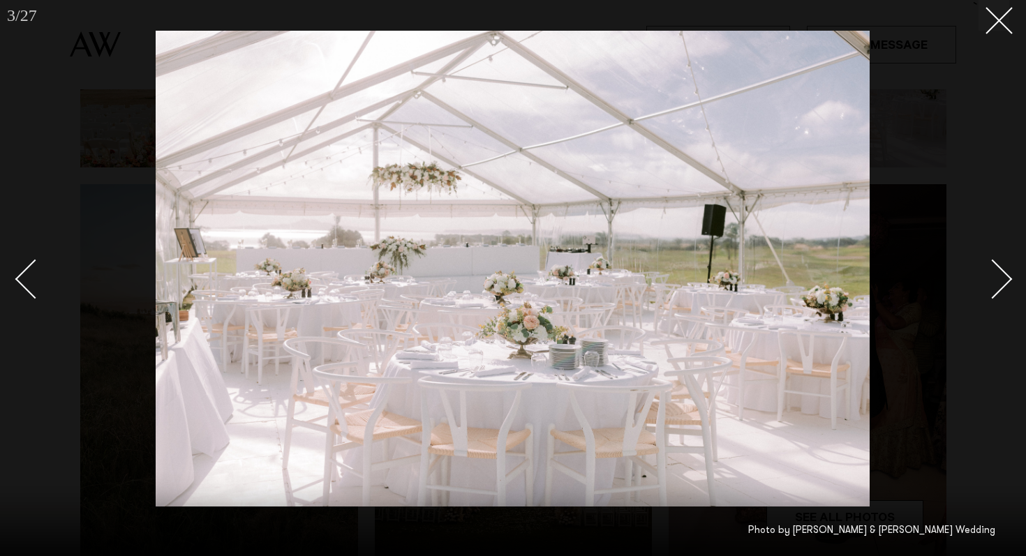
click at [1001, 292] on link at bounding box center [985, 279] width 49 height 70
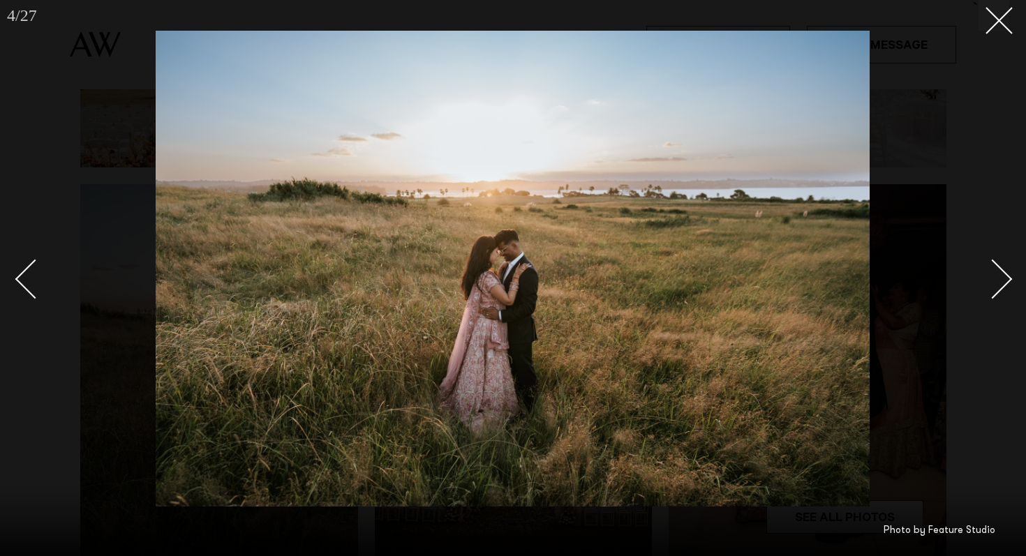
click at [1001, 292] on link at bounding box center [985, 279] width 49 height 70
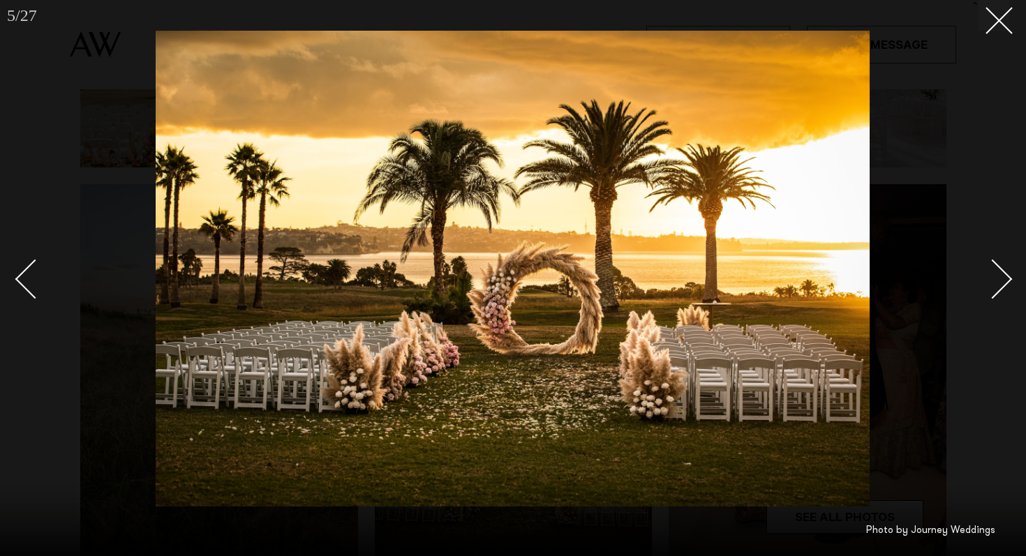
click at [1001, 292] on link at bounding box center [985, 279] width 49 height 70
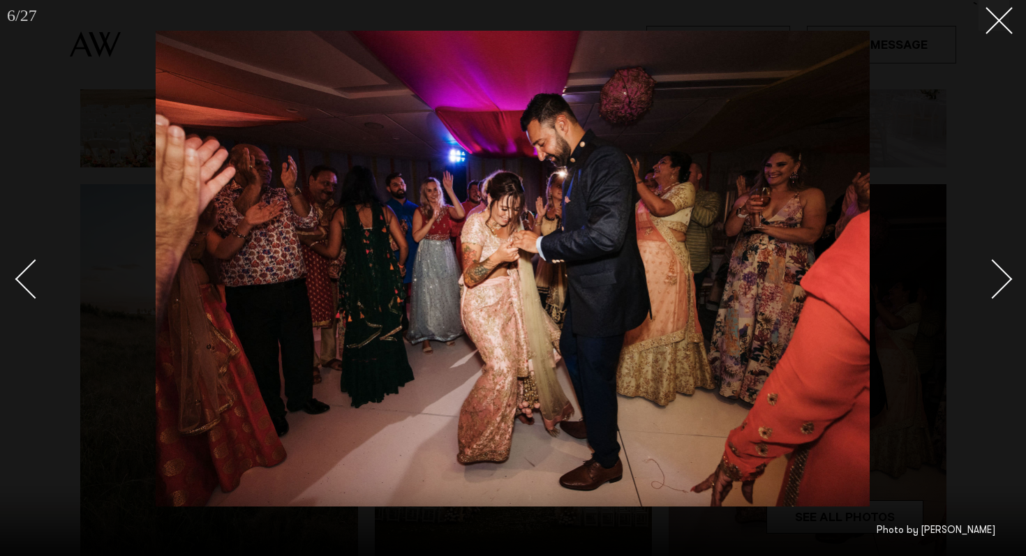
click at [1001, 292] on link at bounding box center [985, 279] width 49 height 70
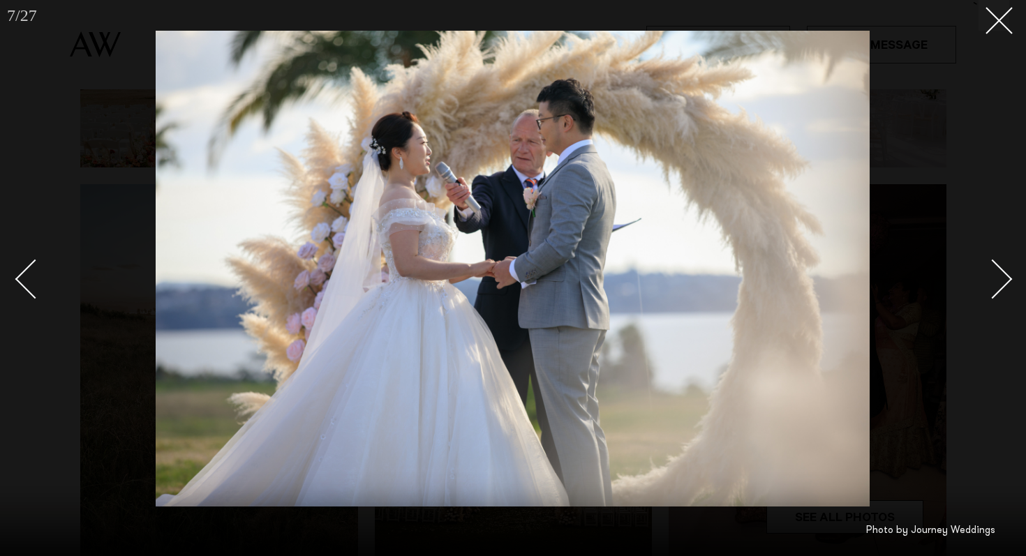
click at [1001, 292] on link at bounding box center [985, 279] width 49 height 70
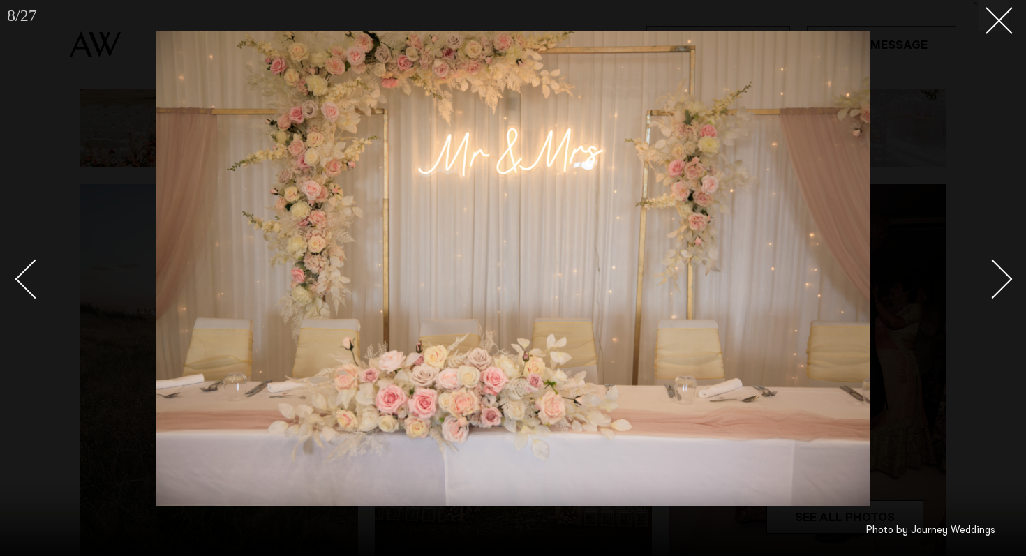
click at [1001, 292] on link at bounding box center [985, 279] width 49 height 70
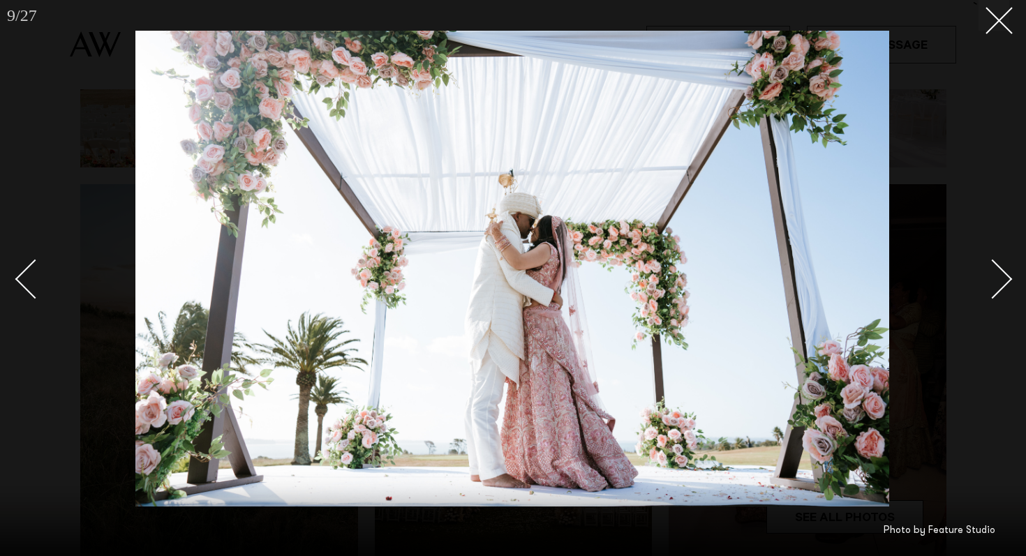
click at [1001, 292] on link at bounding box center [985, 279] width 49 height 70
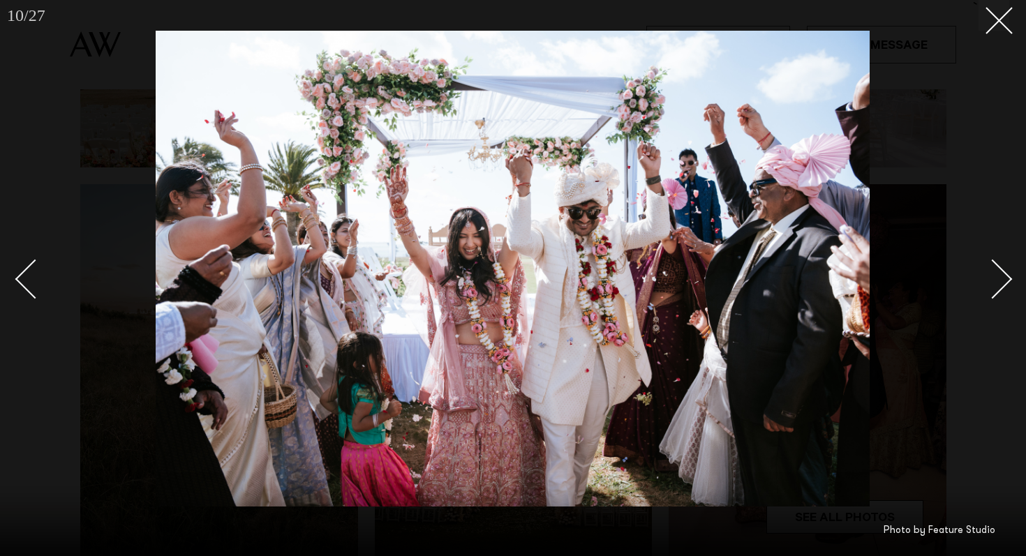
click at [1001, 292] on link at bounding box center [985, 279] width 49 height 70
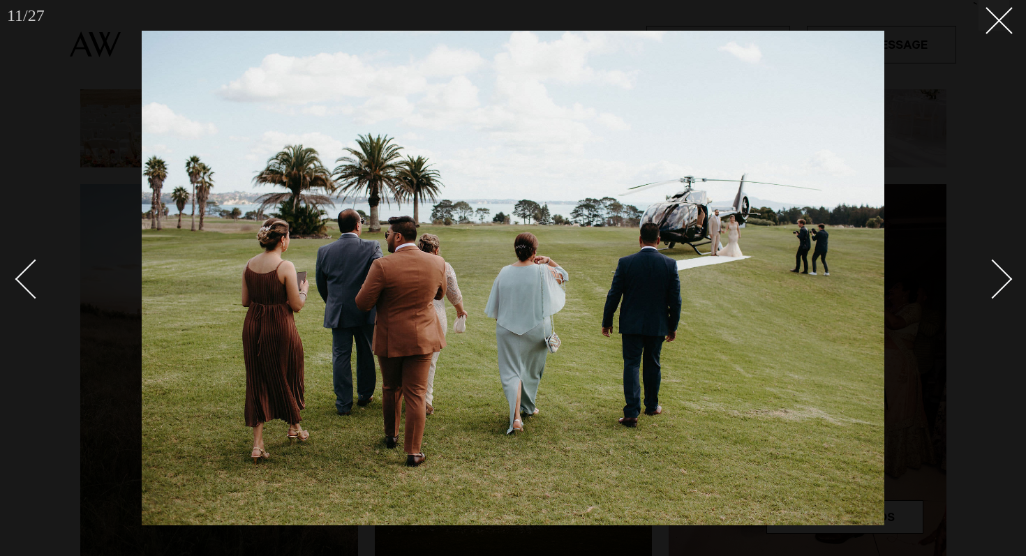
click at [1001, 292] on link at bounding box center [985, 279] width 49 height 70
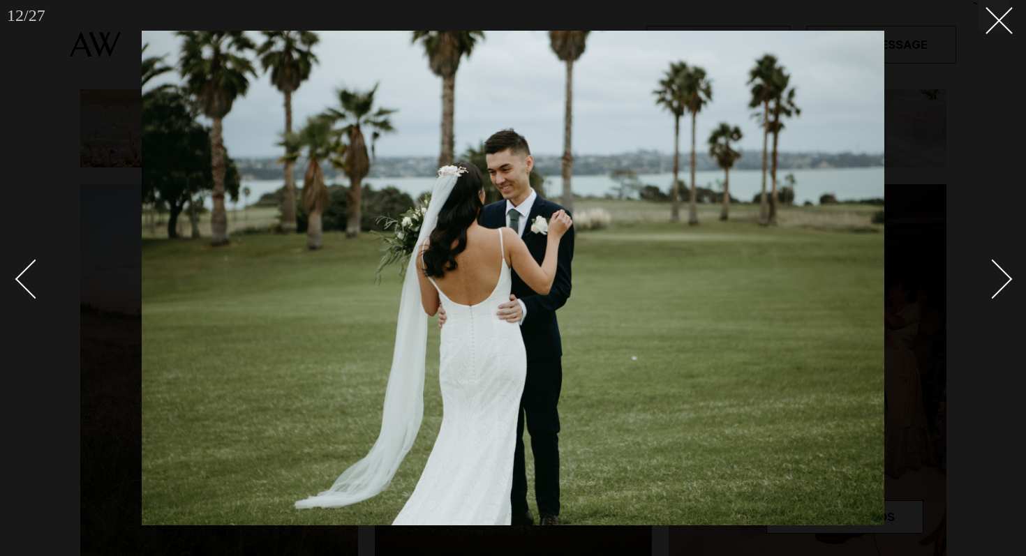
click at [1001, 292] on link at bounding box center [985, 279] width 49 height 70
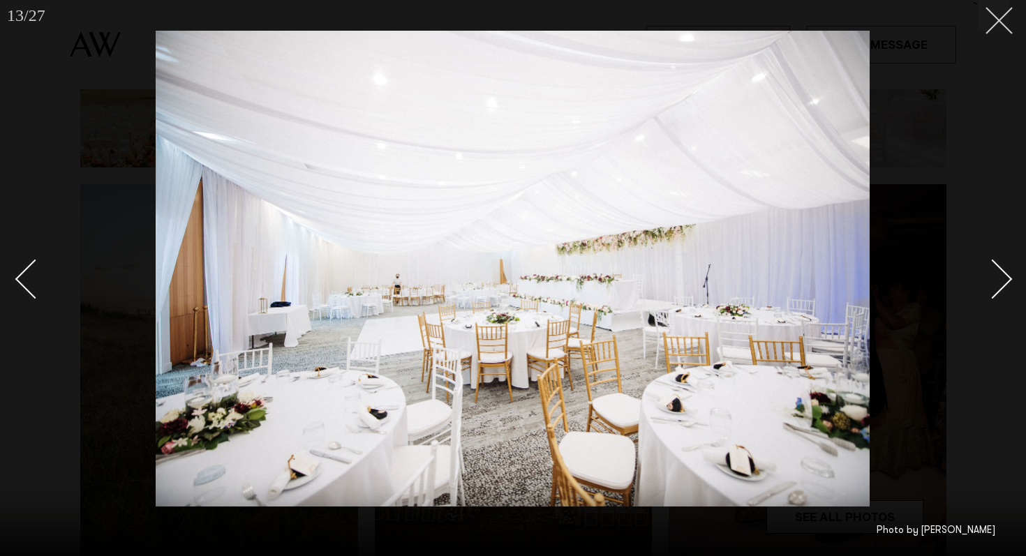
click at [1008, 9] on button at bounding box center [994, 15] width 31 height 31
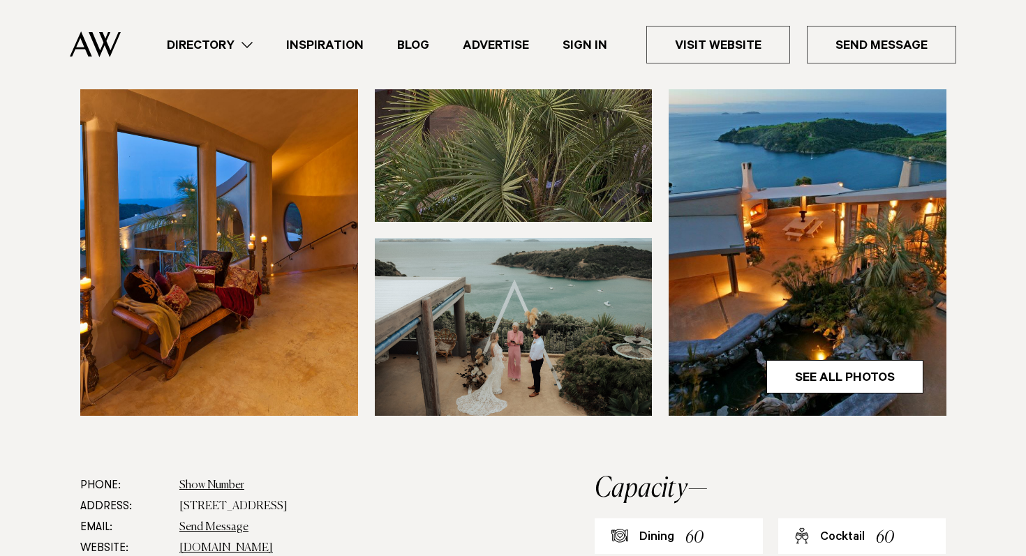
scroll to position [441, 0]
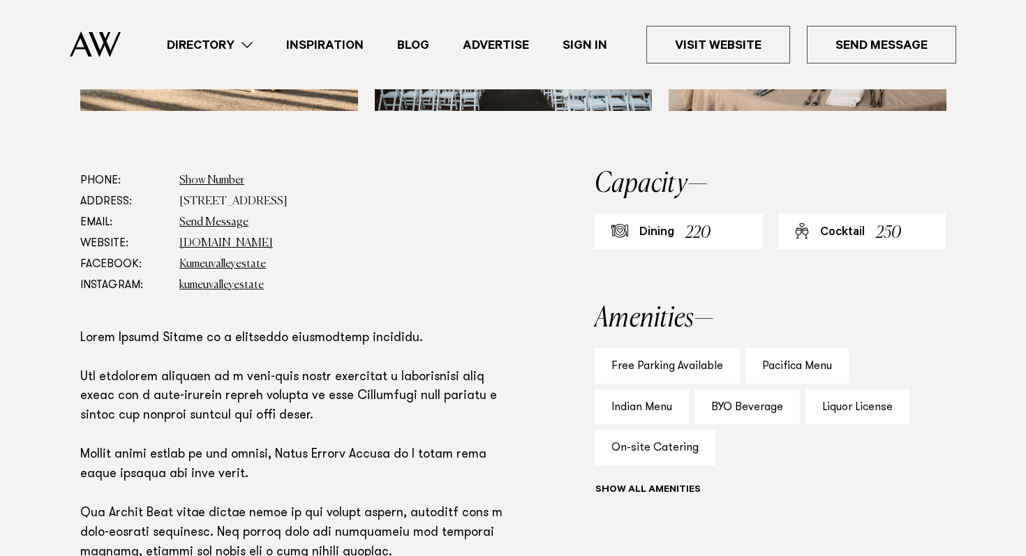
scroll to position [711, 0]
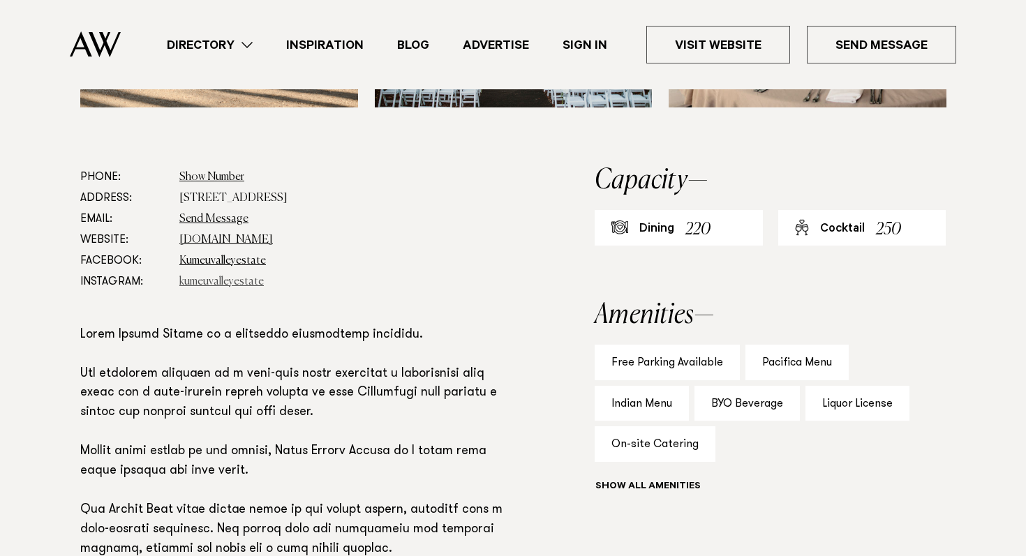
click at [237, 286] on link "kumeuvalleyestate" at bounding box center [221, 281] width 84 height 11
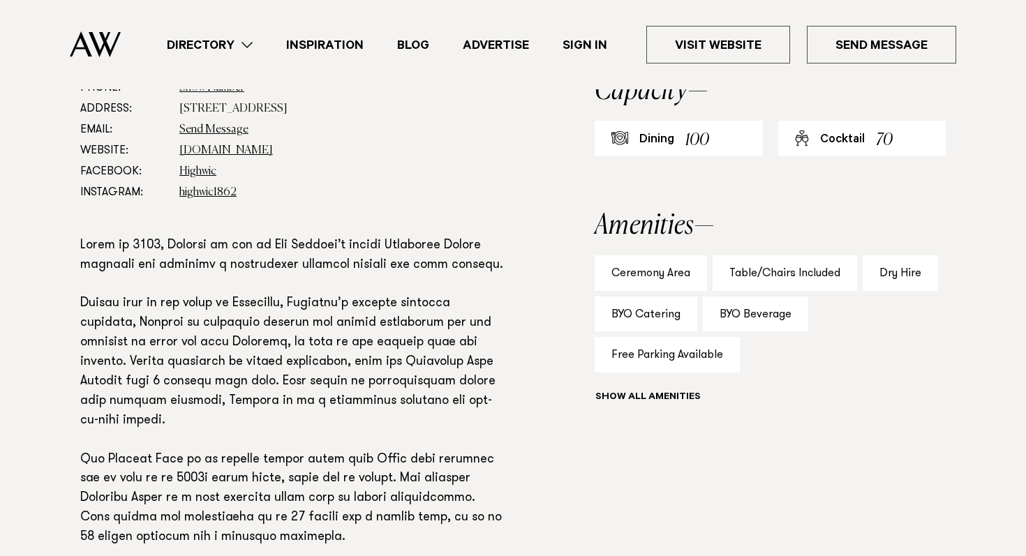
scroll to position [722, 0]
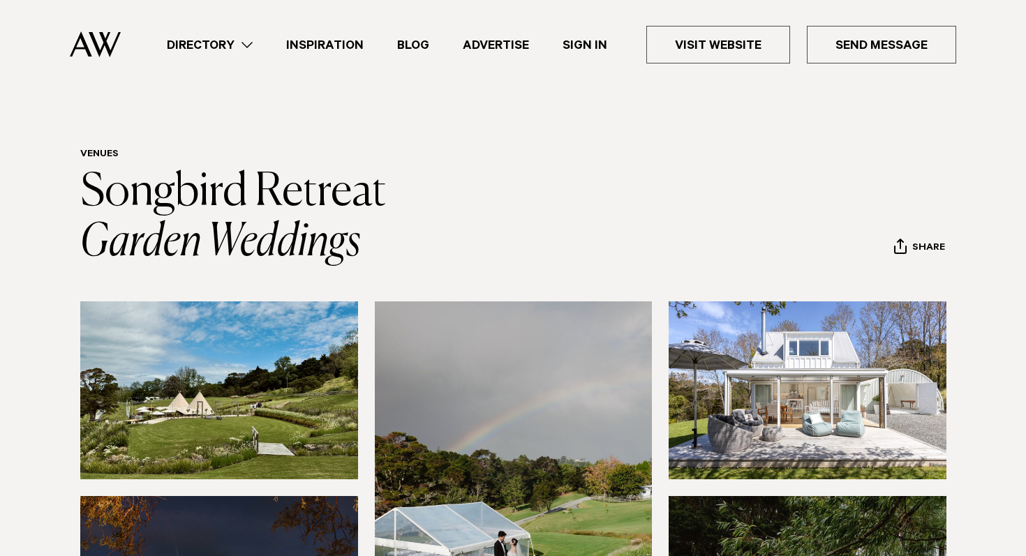
click at [221, 418] on img at bounding box center [219, 391] width 278 height 178
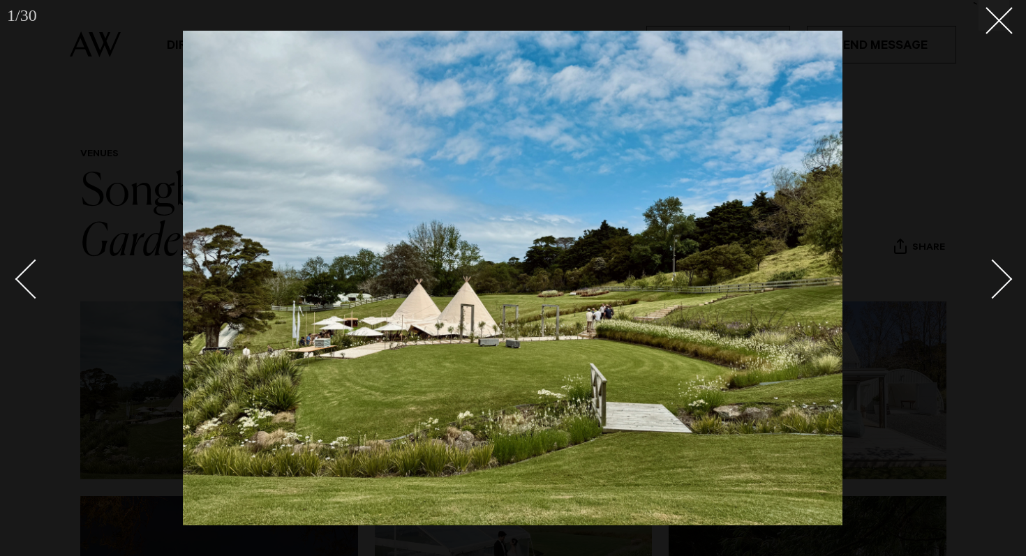
click at [124, 408] on div at bounding box center [513, 278] width 1026 height 556
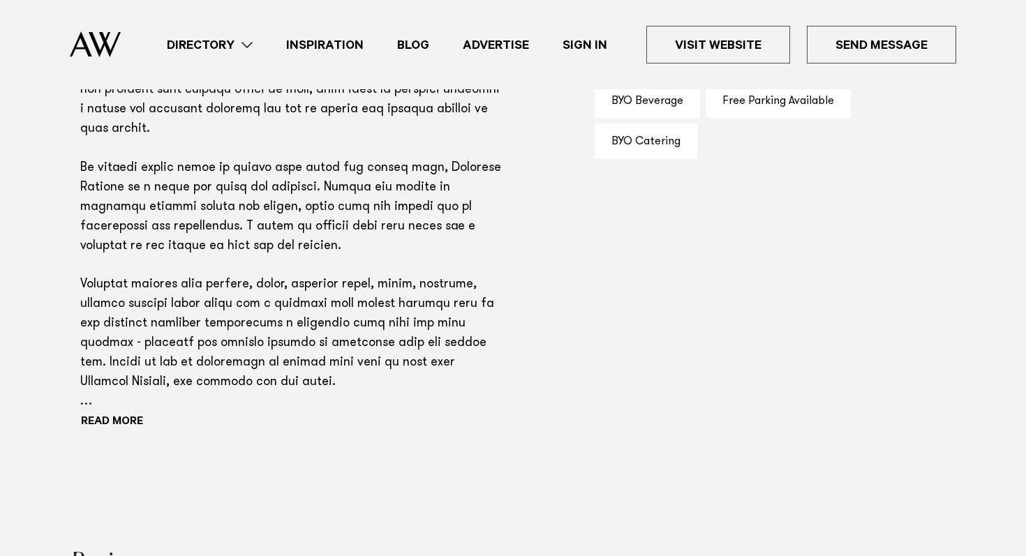
scroll to position [1008, 0]
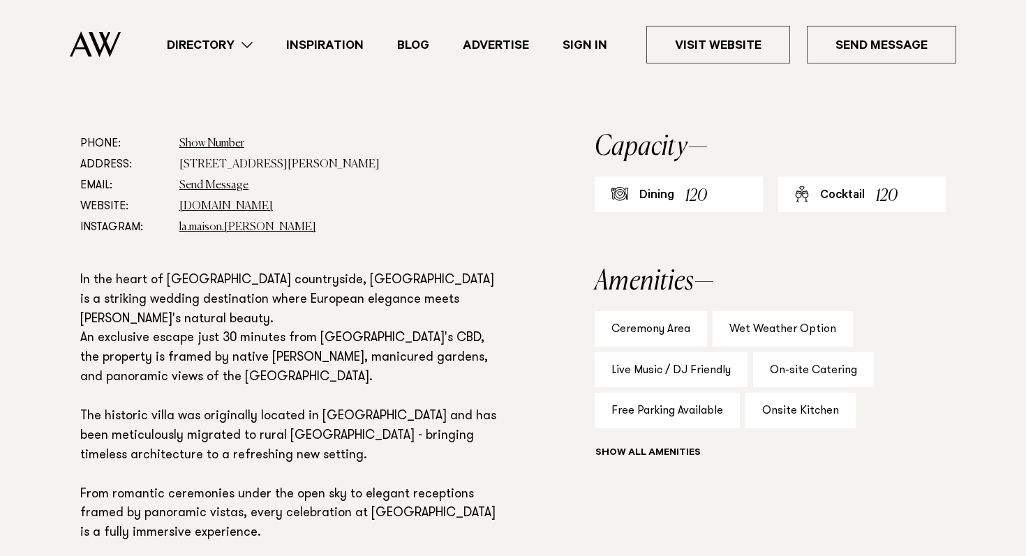
scroll to position [748, 0]
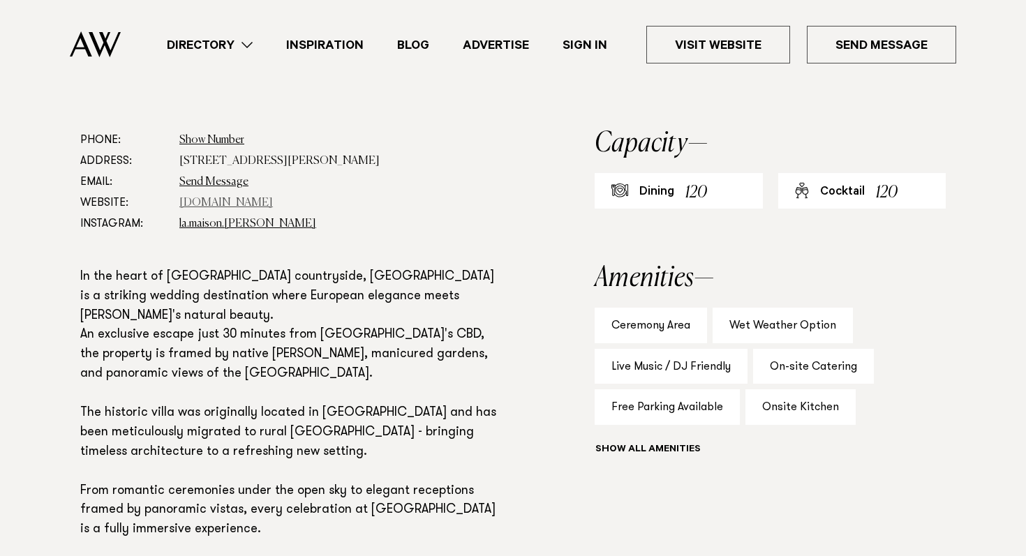
click at [223, 207] on link "www.lamaison.co.nz" at bounding box center [226, 203] width 94 height 11
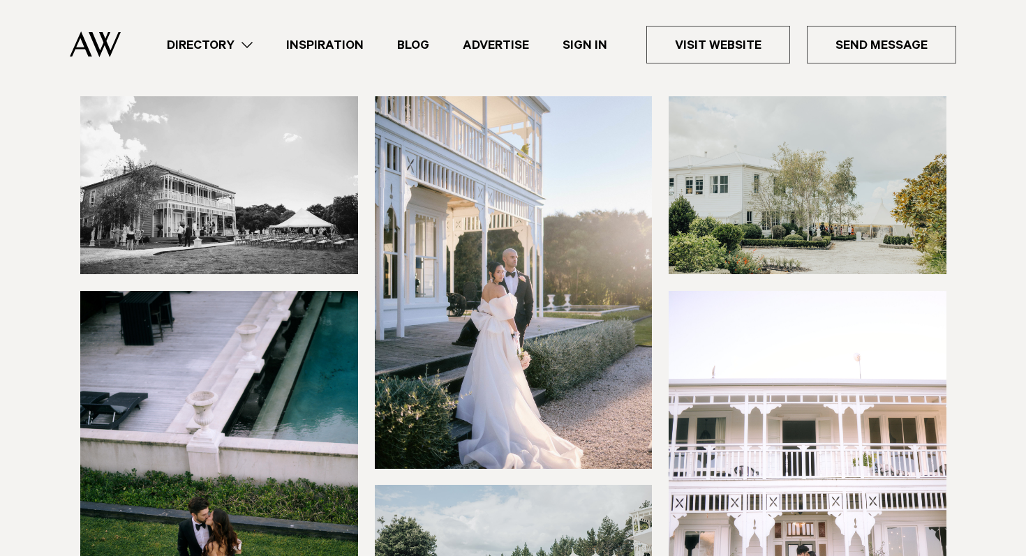
scroll to position [0, 0]
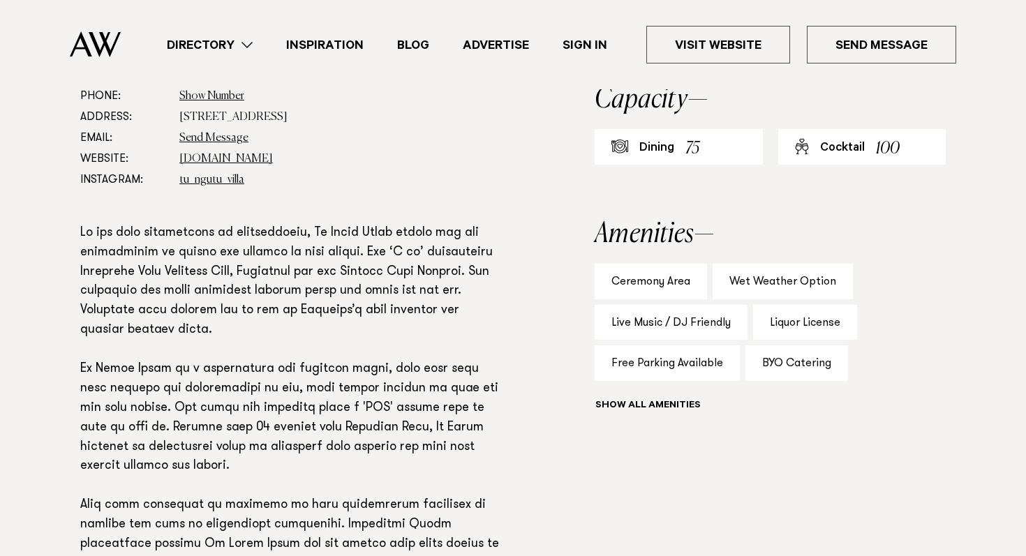
scroll to position [776, 0]
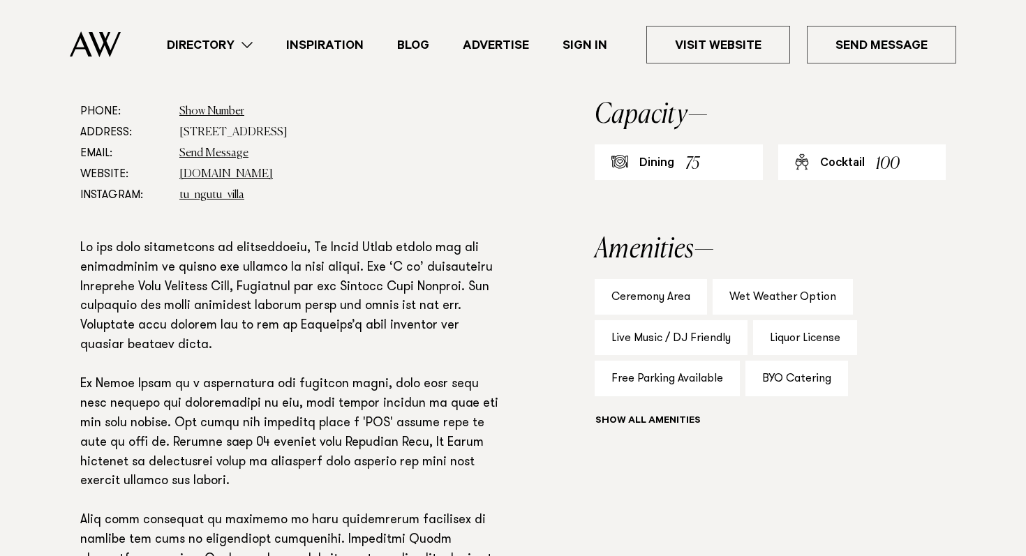
click at [239, 181] on dd "[DOMAIN_NAME]" at bounding box center [341, 174] width 325 height 21
click at [239, 175] on link "www.tungutuvilla.com" at bounding box center [226, 174] width 94 height 11
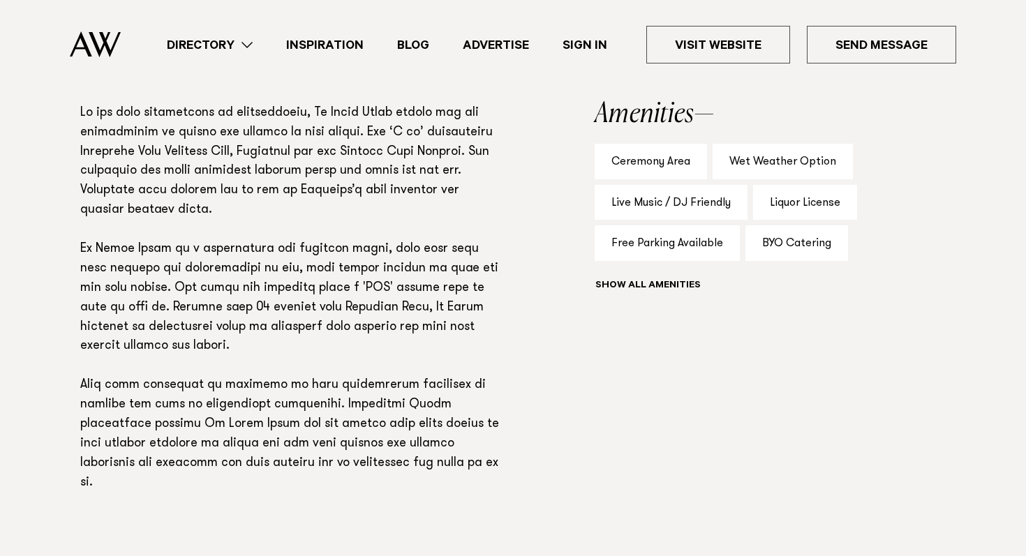
scroll to position [1189, 0]
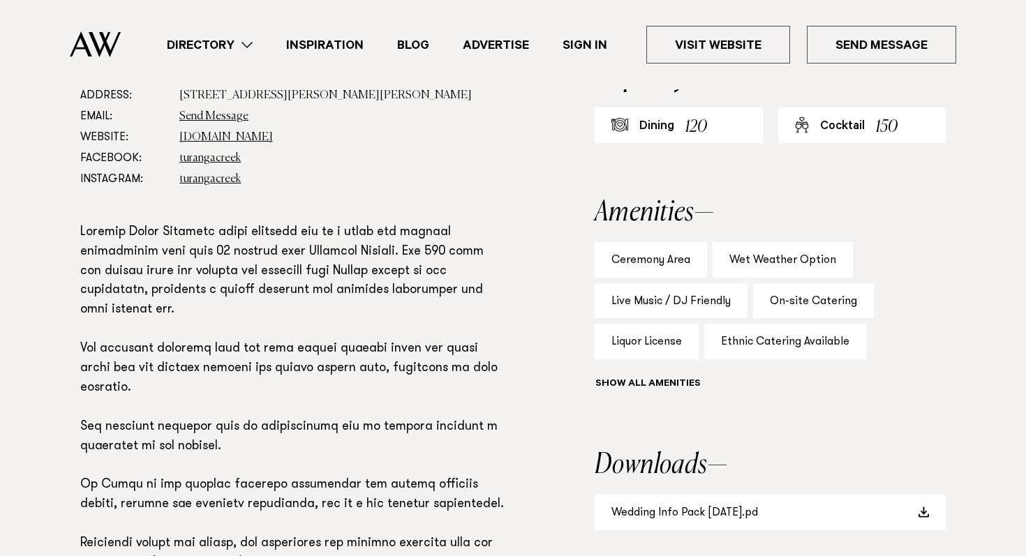
scroll to position [808, 0]
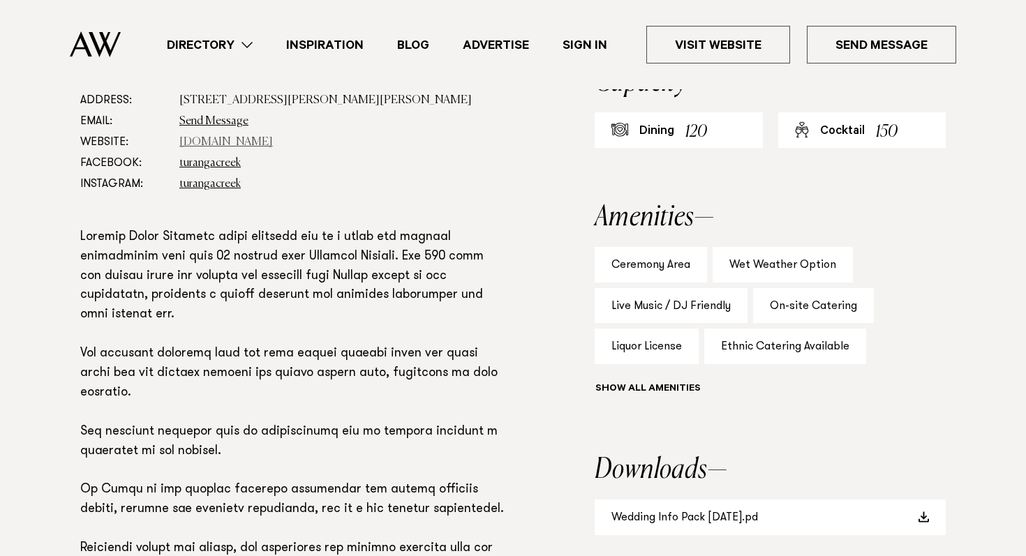
click at [251, 143] on link "[DOMAIN_NAME]" at bounding box center [226, 142] width 94 height 11
